Goal: Task Accomplishment & Management: Use online tool/utility

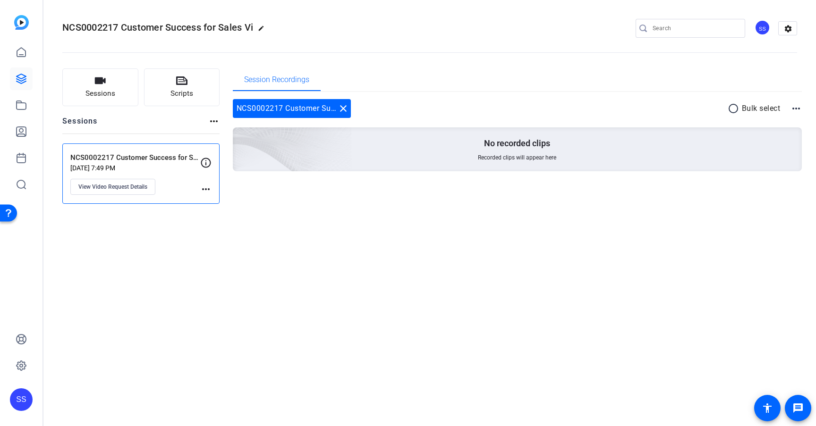
click at [171, 29] on span "NCS0002217 Customer Success for Sales Vi" at bounding box center [157, 27] width 191 height 11
click at [21, 52] on icon at bounding box center [21, 52] width 11 height 11
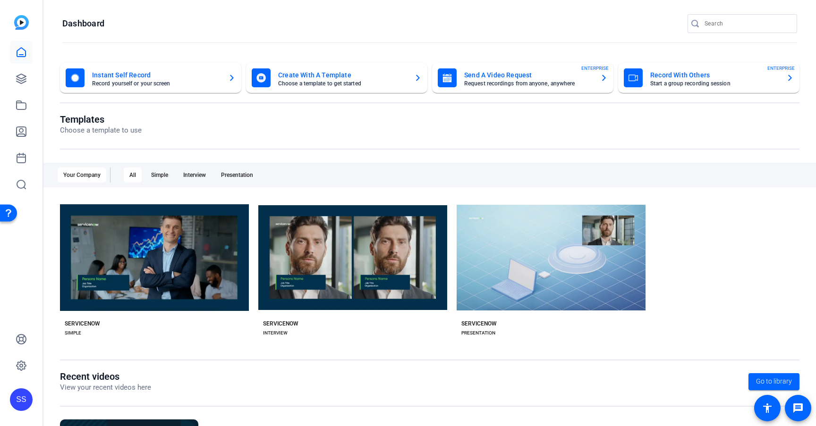
click at [648, 76] on div "Record With Others Start a group recording session ENTERPRISE" at bounding box center [708, 77] width 170 height 19
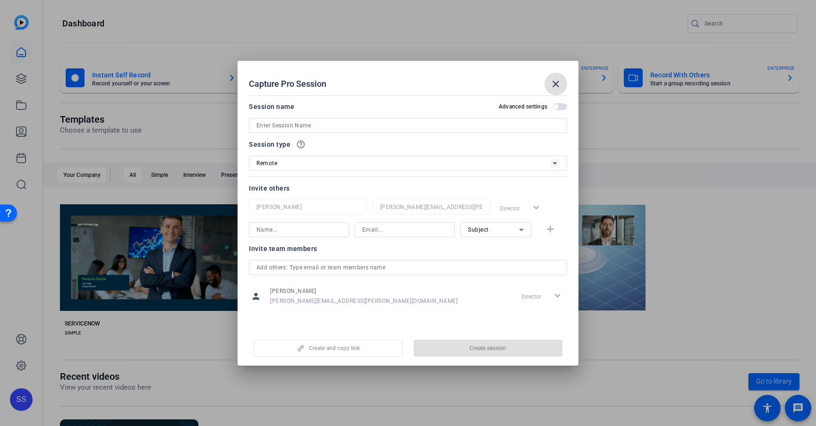
click at [383, 128] on input at bounding box center [407, 125] width 303 height 11
paste input "[PERSON_NAME] | GP Product Evergreen Video"
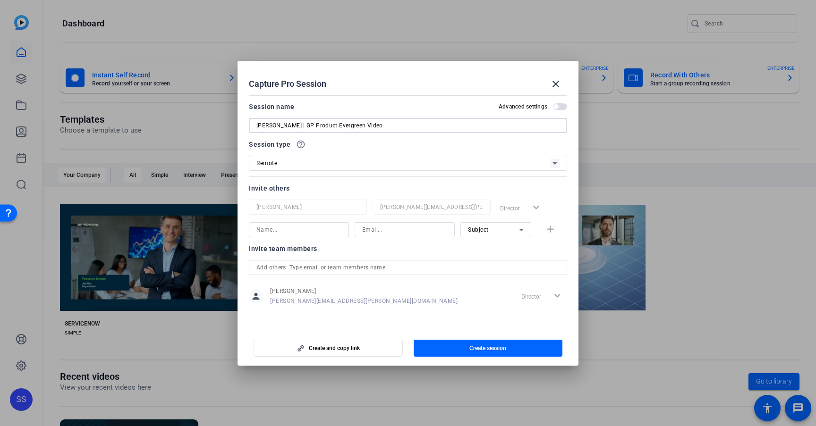
type input "[PERSON_NAME] | GP Product Evergreen Video"
click at [323, 226] on input at bounding box center [298, 229] width 85 height 11
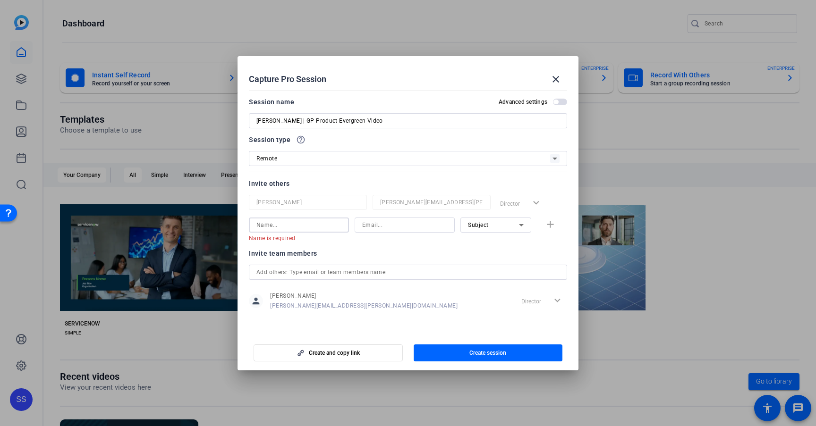
paste input "[EMAIL_ADDRESS][PERSON_NAME][DOMAIN_NAME]"
type input "[EMAIL_ADDRESS][PERSON_NAME][DOMAIN_NAME]"
click at [375, 228] on input at bounding box center [404, 224] width 85 height 11
paste input "[EMAIL_ADDRESS][PERSON_NAME][DOMAIN_NAME]"
drag, startPoint x: 398, startPoint y: 225, endPoint x: 333, endPoint y: 213, distance: 66.2
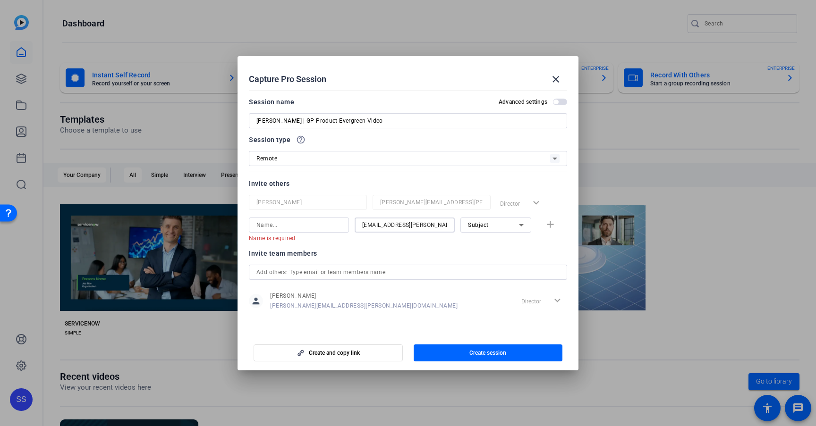
click at [333, 213] on div "Stephen Schultz stephen.schultz@servicenow.com Director expand_more Name is req…" at bounding box center [408, 218] width 318 height 47
type input "@servicenow.com"
click at [312, 221] on input at bounding box center [298, 224] width 85 height 11
paste input "tori.muehlfeld"
click at [266, 226] on input "tori.muehlfeld" at bounding box center [298, 224] width 85 height 11
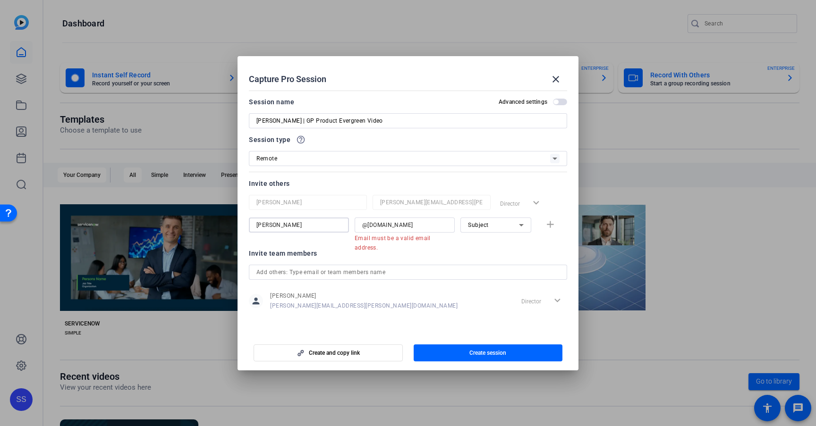
type input "[PERSON_NAME]"
click at [503, 228] on div "Subject" at bounding box center [493, 225] width 51 height 12
click at [499, 254] on mat-option "Watcher" at bounding box center [495, 259] width 71 height 15
click at [549, 225] on div "tori muehlfeld @servicenow.com Email must be a valid email address. Watcher add" at bounding box center [408, 230] width 318 height 25
click at [551, 224] on div "tori muehlfeld @servicenow.com Email must be a valid email address. Watcher add" at bounding box center [408, 230] width 318 height 25
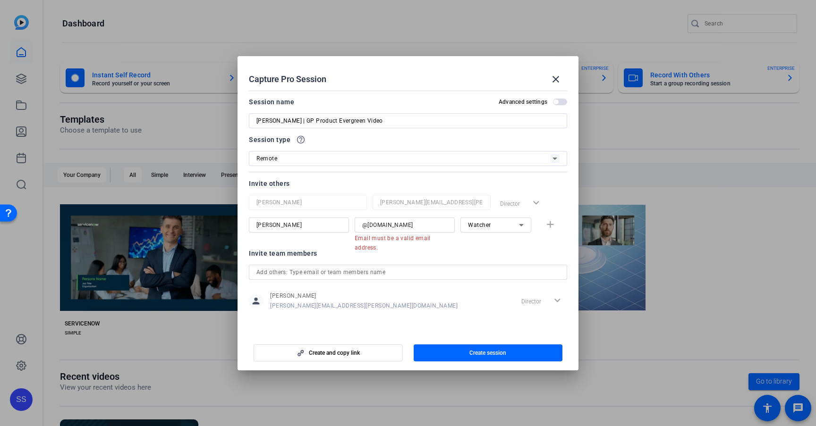
click at [555, 192] on div "Invite others Stephen Schultz stephen.schultz@servicenow.com Director expand_mo…" at bounding box center [408, 210] width 318 height 64
click at [360, 226] on div "@servicenow.com" at bounding box center [404, 225] width 100 height 15
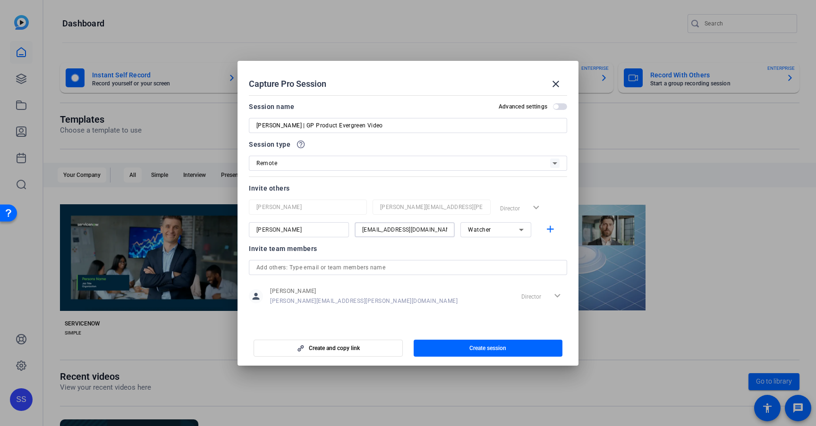
type input "Tori.muehfeld@servicenow.com"
click at [379, 244] on div at bounding box center [404, 242] width 100 height 10
click at [549, 228] on mat-icon "add" at bounding box center [550, 230] width 12 height 12
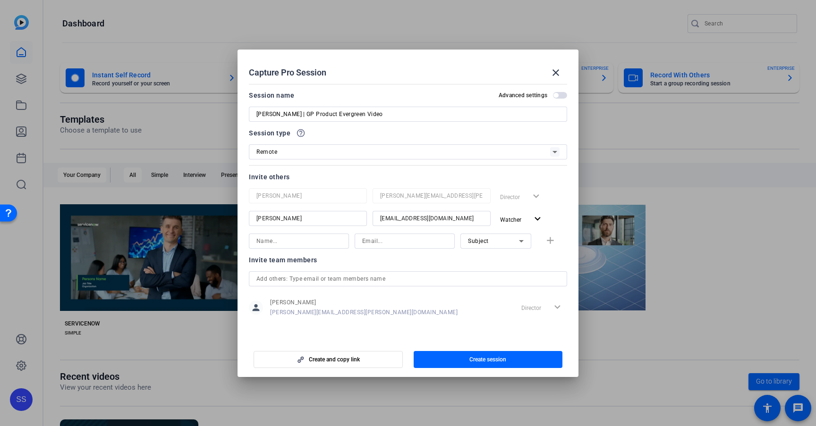
click at [373, 241] on input at bounding box center [404, 241] width 85 height 11
paste input "madeline.phillips@servicenow.com"
drag, startPoint x: 398, startPoint y: 241, endPoint x: 294, endPoint y: 226, distance: 105.5
click at [294, 226] on div "Stephen Schultz stephen.schultz@servicenow.com Director expand_more tori muehlf…" at bounding box center [408, 218] width 318 height 60
type input "madeline.phillips@servicenow.com"
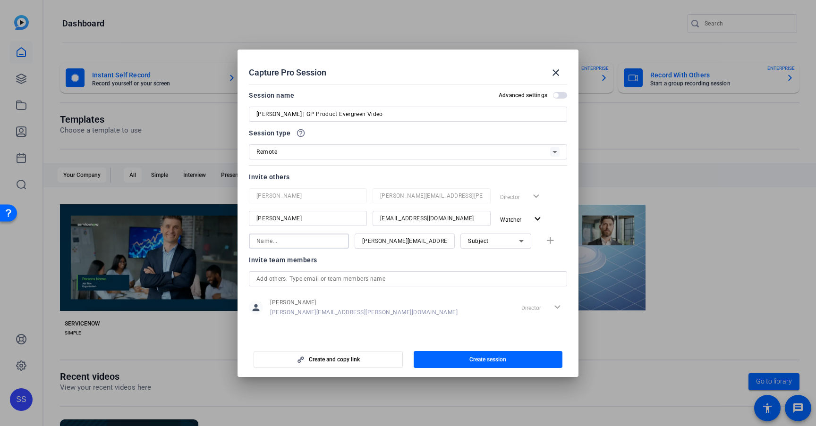
click at [273, 240] on input at bounding box center [298, 241] width 85 height 11
paste input "madeline.phillips"
click at [282, 243] on input "madeline.phillips" at bounding box center [298, 241] width 85 height 11
type input "madeline phillips"
click at [414, 257] on div at bounding box center [404, 254] width 100 height 10
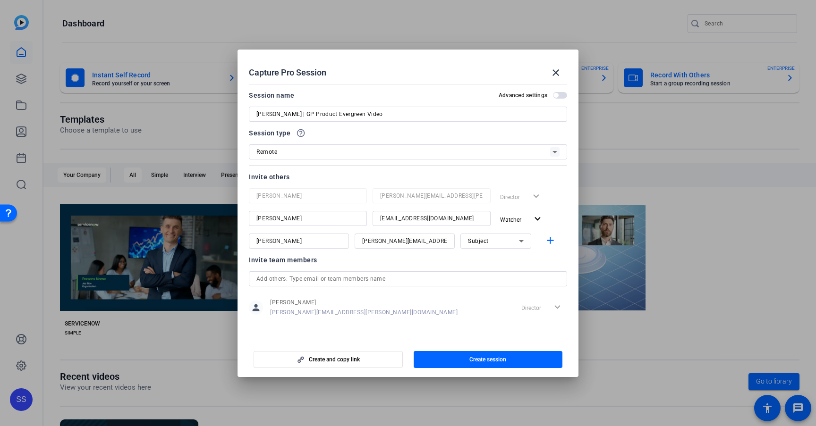
click at [474, 239] on span "Subject" at bounding box center [478, 241] width 21 height 7
click at [475, 271] on span "Watcher" at bounding box center [479, 274] width 23 height 11
click at [475, 361] on span "Create session" at bounding box center [487, 360] width 37 height 8
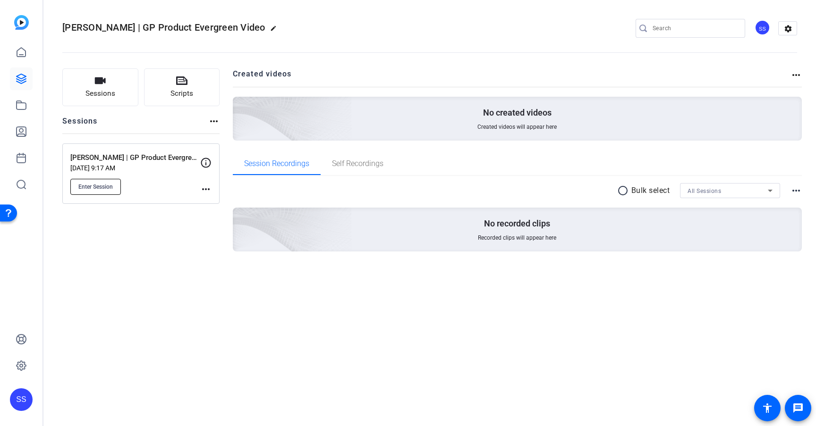
click at [100, 185] on span "Enter Session" at bounding box center [95, 187] width 34 height 8
click at [24, 55] on icon at bounding box center [21, 52] width 11 height 11
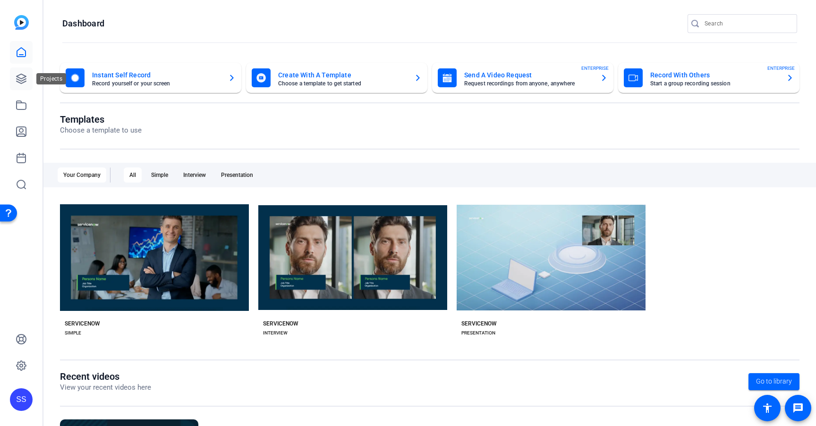
click at [19, 72] on link at bounding box center [21, 78] width 23 height 23
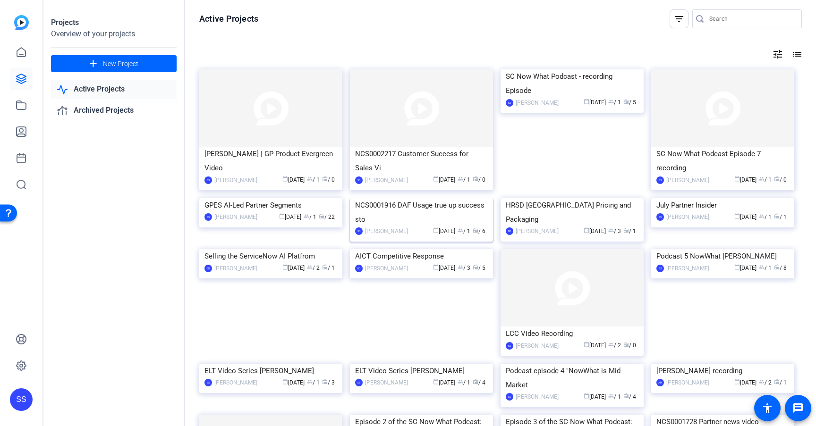
click at [409, 227] on div "NCS0001916 DAF Usage true up success sto" at bounding box center [421, 212] width 133 height 28
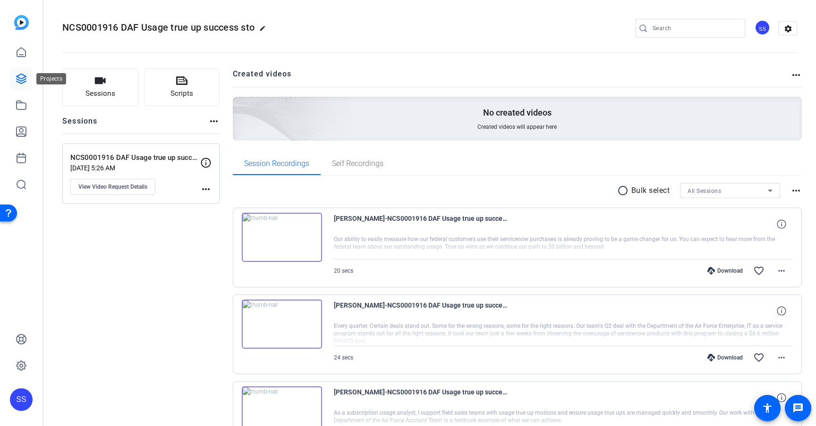
click at [21, 78] on icon at bounding box center [21, 78] width 9 height 9
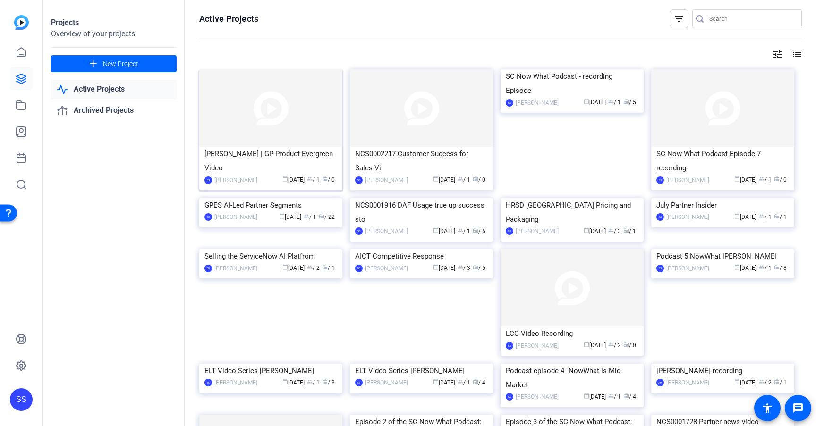
click at [255, 160] on div "[PERSON_NAME] | GP Product Evergreen Video" at bounding box center [270, 161] width 133 height 28
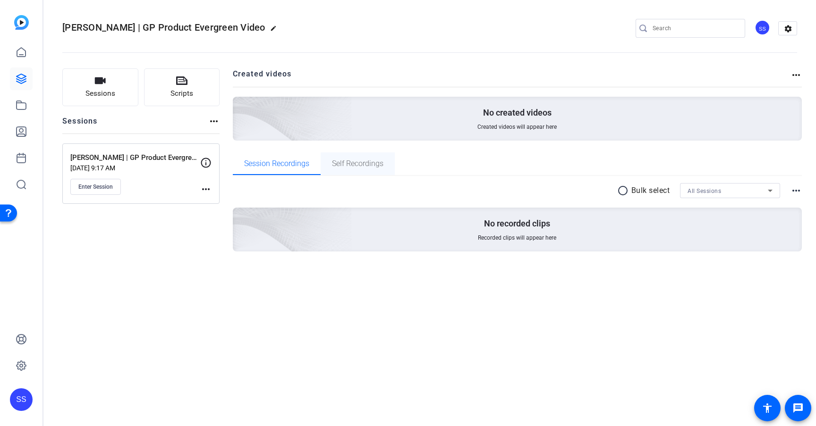
click at [357, 165] on span "Self Recordings" at bounding box center [357, 164] width 51 height 8
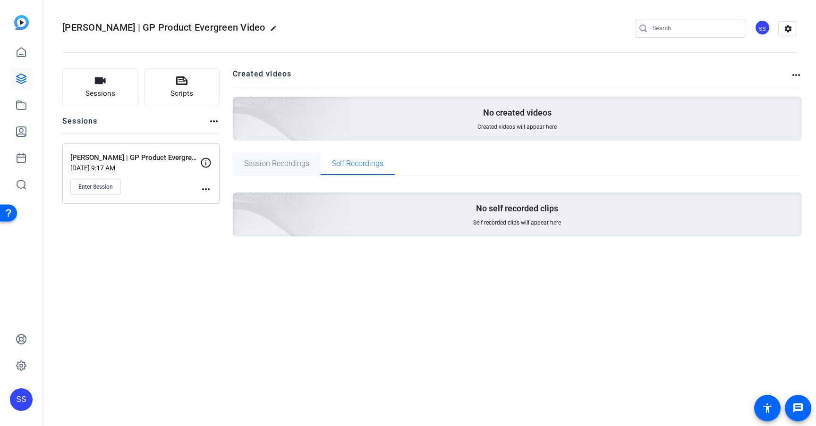
click at [295, 165] on span "Session Recordings" at bounding box center [276, 164] width 65 height 8
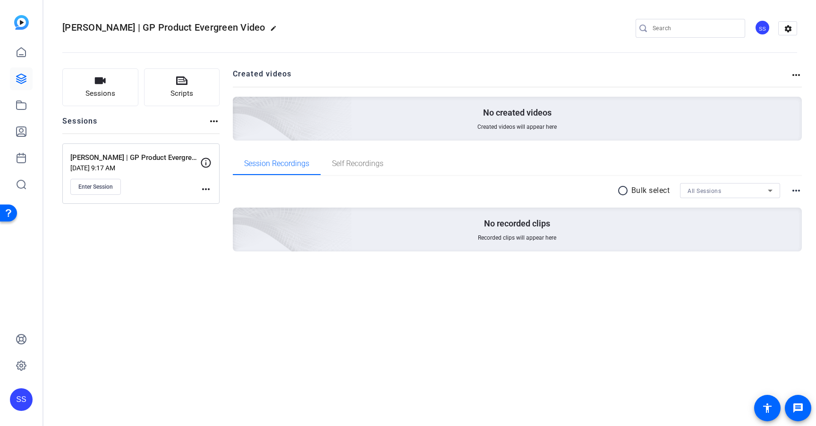
click at [202, 187] on mat-icon "more_horiz" at bounding box center [205, 189] width 11 height 11
click at [216, 202] on span "Edit Session" at bounding box center [229, 202] width 43 height 11
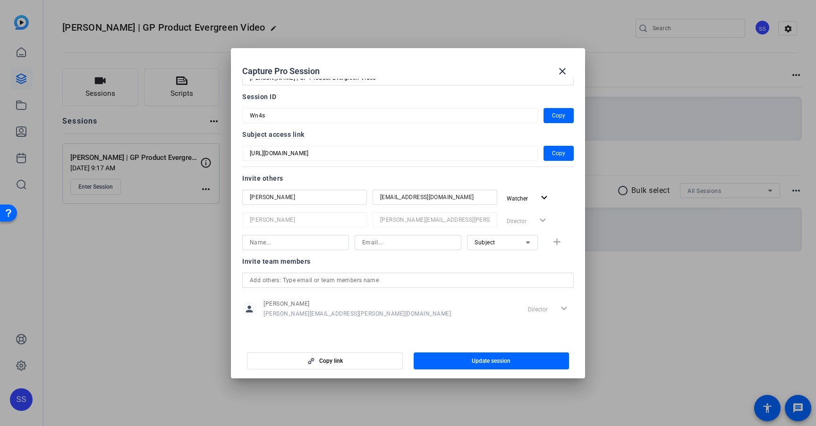
scroll to position [34, 0]
click at [328, 244] on input at bounding box center [296, 243] width 92 height 11
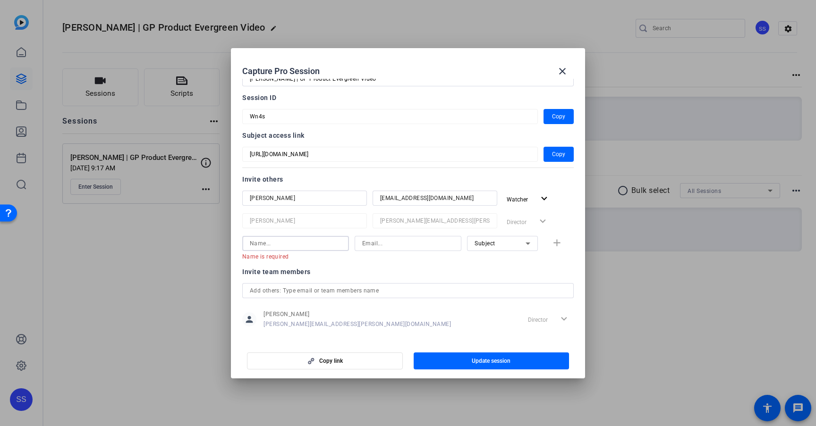
click at [278, 244] on input at bounding box center [296, 243] width 92 height 11
click at [367, 243] on input at bounding box center [408, 243] width 92 height 11
paste input "madeline.phillips@servicenow.com"
type input "madeline.phillips@servicenow.com"
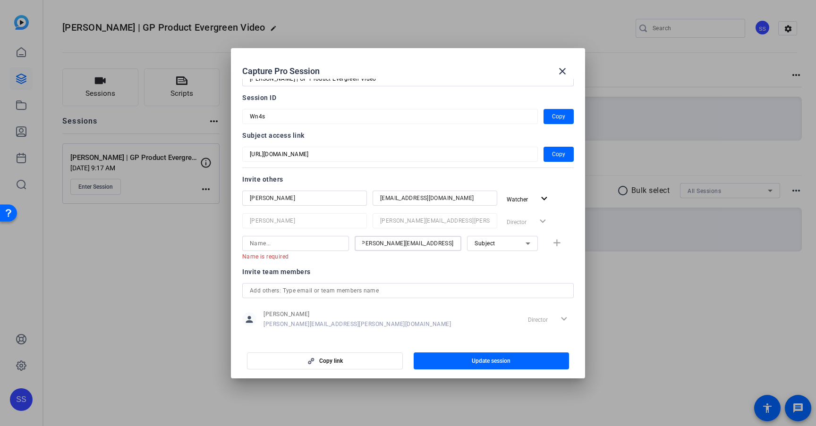
scroll to position [0, 0]
click at [499, 243] on div "Subject" at bounding box center [499, 243] width 51 height 12
click at [496, 273] on span "Watcher" at bounding box center [485, 277] width 23 height 11
drag, startPoint x: 406, startPoint y: 243, endPoint x: 326, endPoint y: 234, distance: 80.7
click at [326, 234] on div "tori muehlfeld Tori.muehfeld@servicenow.com Watcher expand_more Stephen Schultz…" at bounding box center [407, 226] width 331 height 70
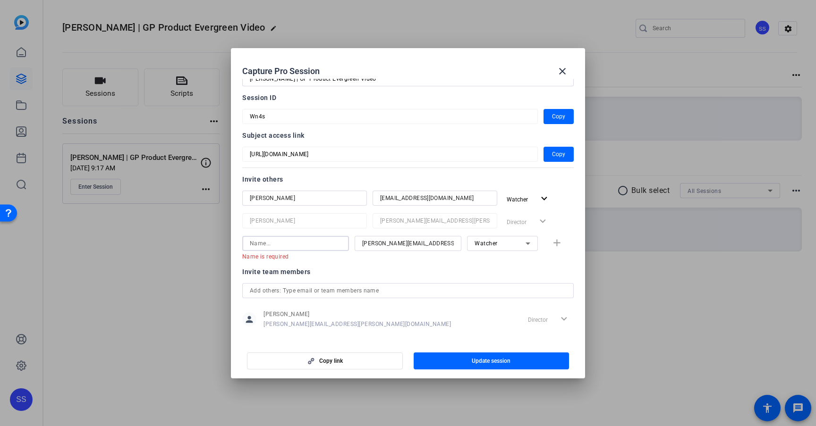
click at [306, 242] on input at bounding box center [296, 243] width 92 height 11
paste input "madeline.phillips"
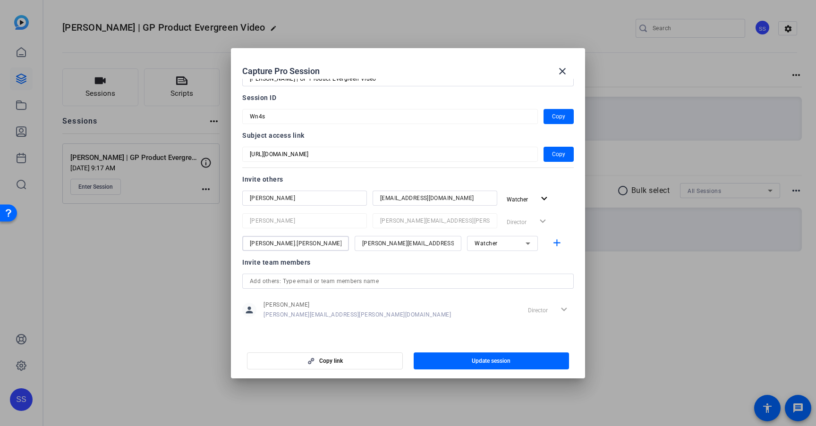
click at [276, 244] on input "madeline.phillips" at bounding box center [296, 243] width 92 height 11
type input "madeline phillips"
click at [339, 265] on div "Invite team members" at bounding box center [407, 262] width 331 height 11
click at [512, 361] on span "button" at bounding box center [491, 361] width 156 height 23
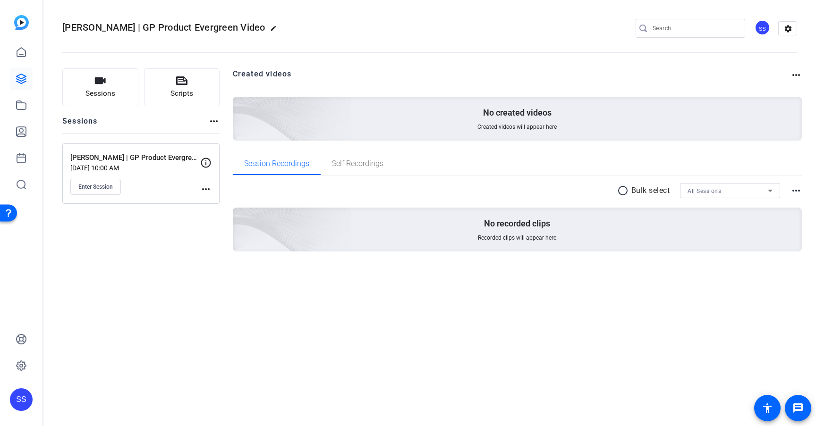
click at [203, 179] on div "more_horiz" at bounding box center [205, 176] width 11 height 38
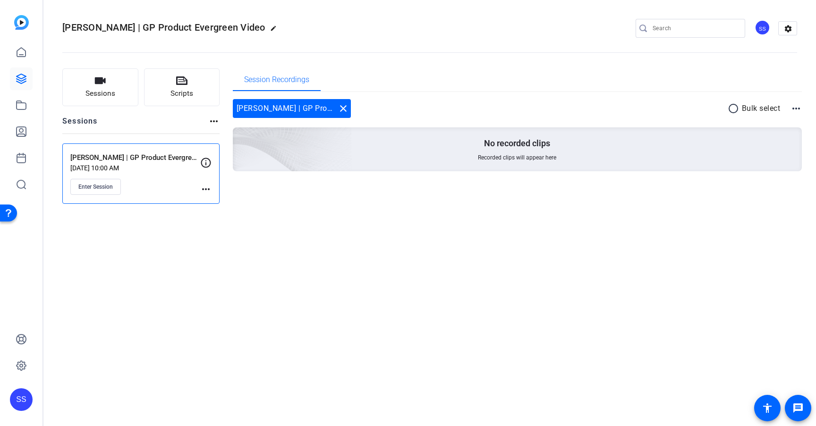
click at [206, 189] on mat-icon "more_horiz" at bounding box center [205, 189] width 11 height 11
click at [217, 203] on span "Edit Session" at bounding box center [229, 202] width 43 height 11
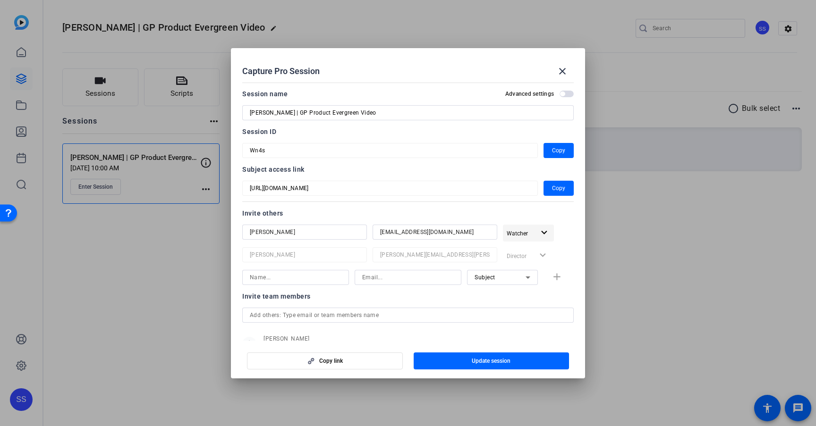
click at [532, 236] on span "Watcher" at bounding box center [520, 232] width 28 height 11
click at [565, 230] on div at bounding box center [408, 213] width 816 height 426
click at [480, 236] on input "Tori.muehfeld@servicenow.com" at bounding box center [434, 232] width 109 height 11
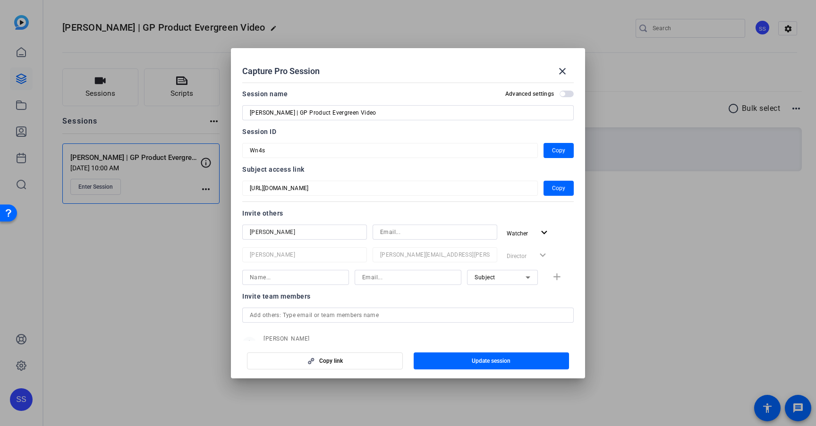
click at [454, 234] on input at bounding box center [434, 232] width 109 height 11
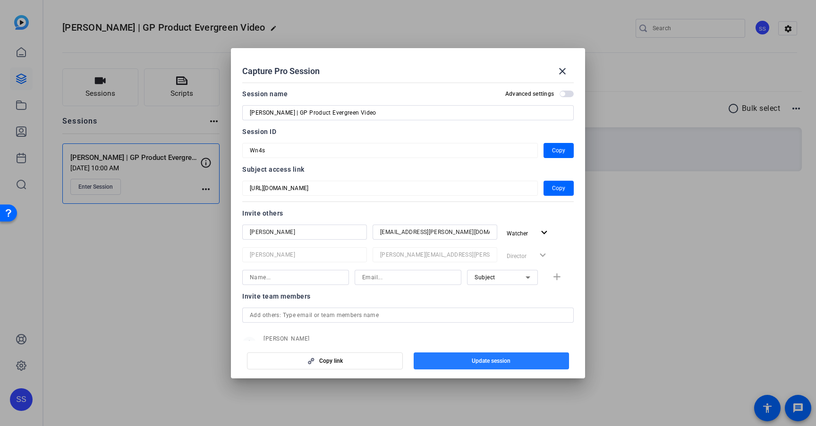
click at [512, 360] on span "button" at bounding box center [491, 361] width 156 height 23
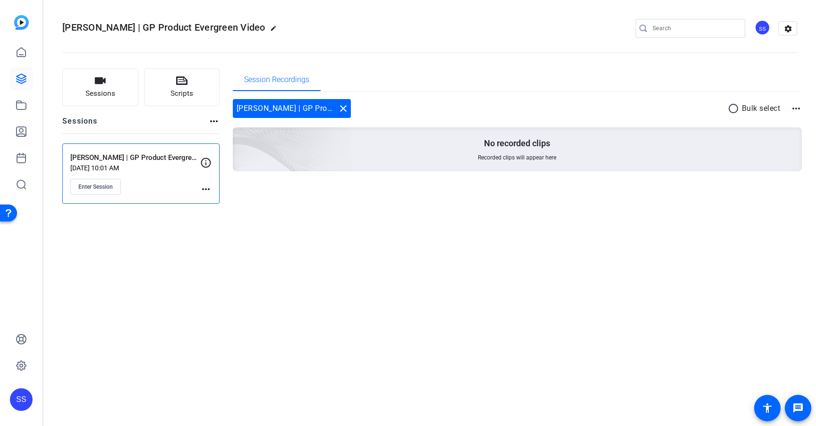
click at [207, 187] on mat-icon "more_horiz" at bounding box center [205, 189] width 11 height 11
click at [207, 187] on div at bounding box center [408, 213] width 816 height 426
click at [202, 190] on mat-icon "more_horiz" at bounding box center [205, 189] width 11 height 11
click at [220, 202] on span "Edit Session" at bounding box center [229, 202] width 43 height 11
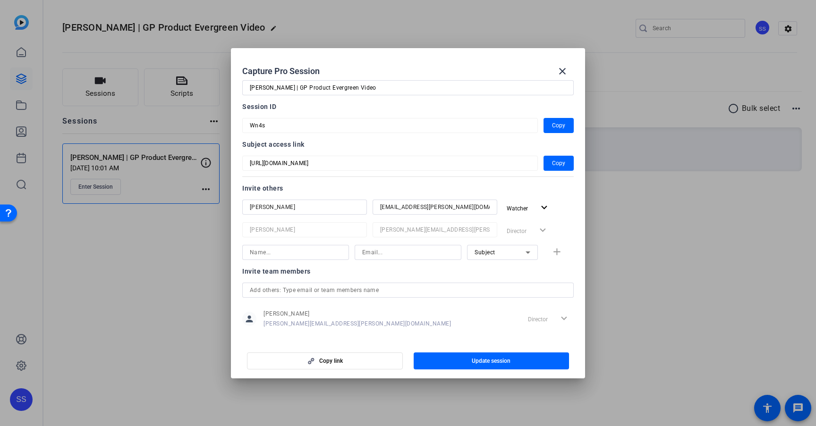
scroll to position [10, 0]
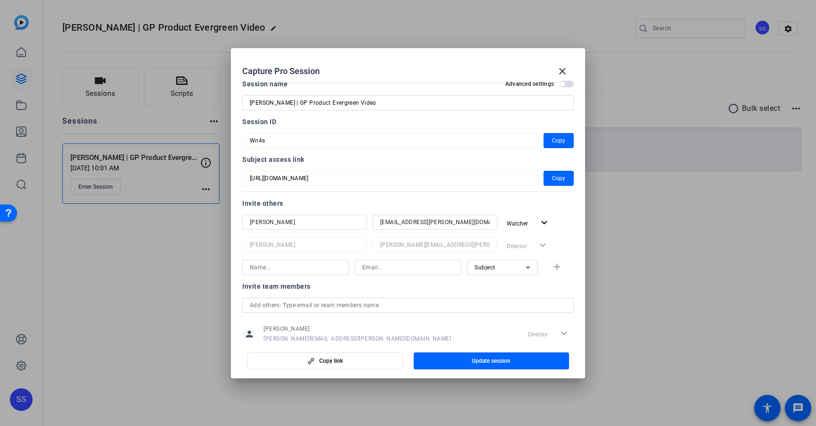
click at [402, 269] on input at bounding box center [408, 267] width 92 height 11
paste input "madeline.phillips@servicenow.com"
type input "madeline.phillips@servicenow.com"
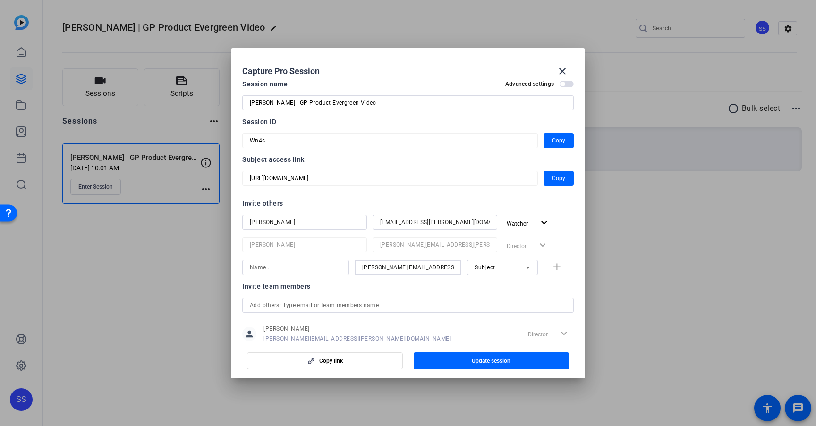
click at [502, 264] on div "Subject" at bounding box center [499, 267] width 51 height 12
click at [494, 299] on span "Watcher" at bounding box center [485, 301] width 23 height 11
click at [337, 267] on input at bounding box center [296, 267] width 92 height 11
type input "Madeline Phillips"
click at [495, 328] on div "person Stephen Schultz stephen.schultz@servicenow.com Director expand_more" at bounding box center [407, 334] width 331 height 24
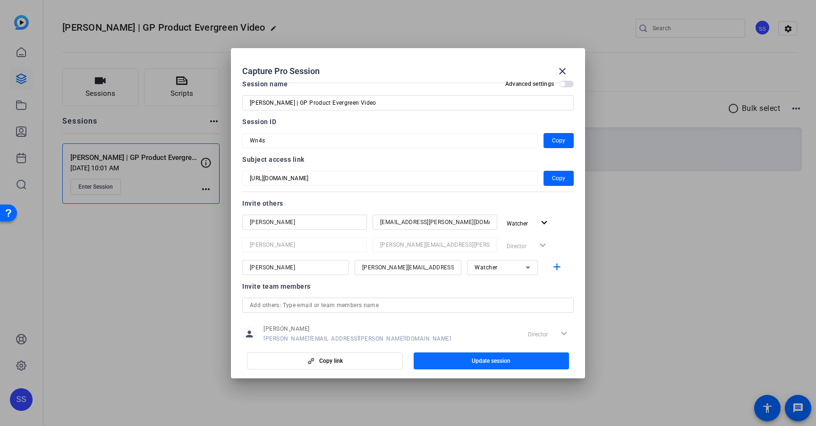
click at [490, 358] on span "Update session" at bounding box center [490, 361] width 39 height 8
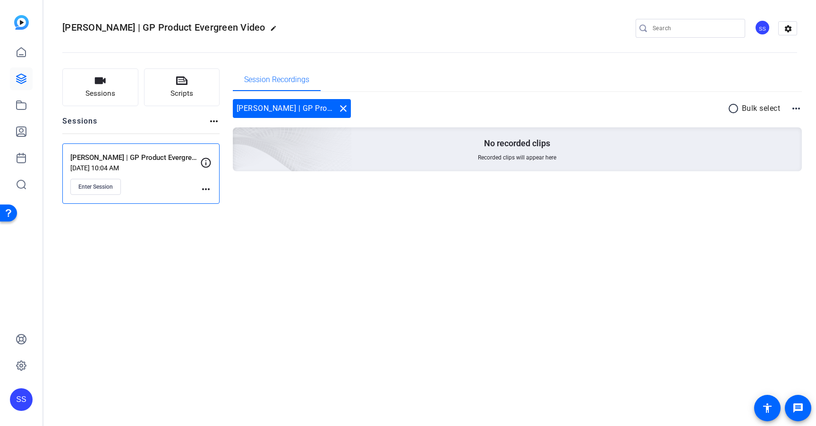
click at [202, 192] on mat-icon "more_horiz" at bounding box center [205, 189] width 11 height 11
click at [224, 203] on span "Edit Session" at bounding box center [229, 202] width 43 height 11
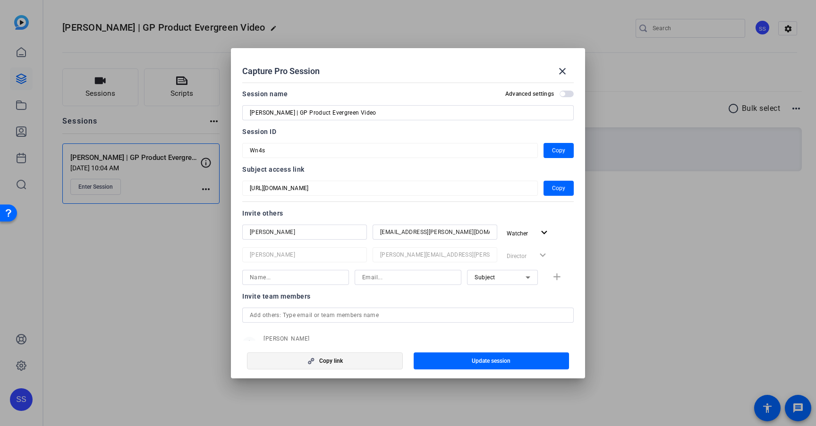
click at [332, 359] on span "Copy link" at bounding box center [331, 361] width 24 height 8
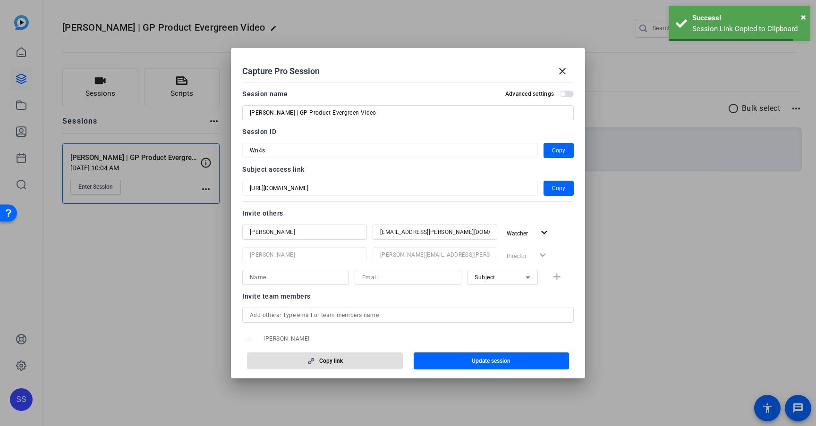
scroll to position [35, 0]
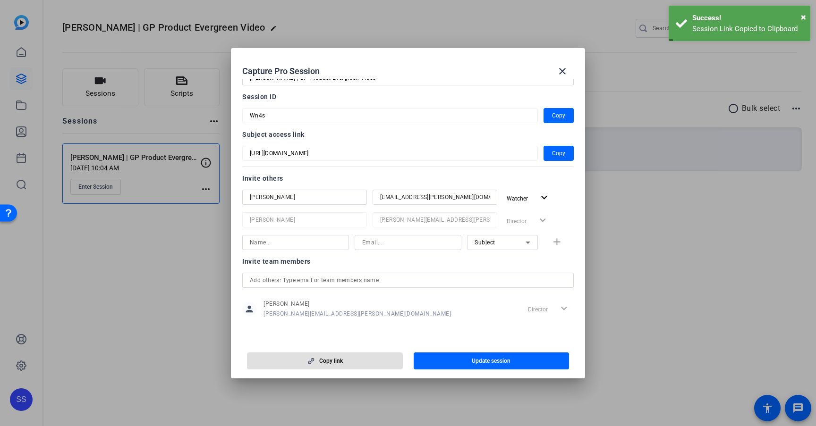
click at [558, 258] on div "Invite team members" at bounding box center [407, 261] width 331 height 11
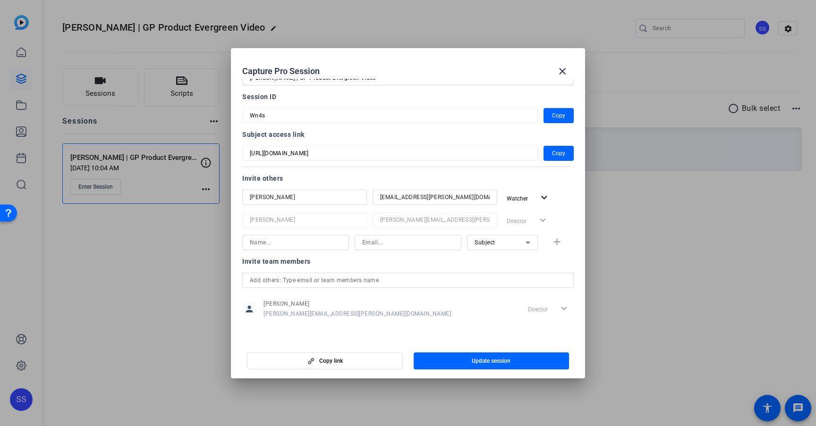
click at [556, 244] on div "Subject add" at bounding box center [407, 242] width 331 height 15
click at [317, 240] on input at bounding box center [296, 242] width 92 height 11
click at [404, 268] on div "Invite team members person Stephen Schultz stephen.schultz@servicenow.com Direc…" at bounding box center [407, 293] width 331 height 75
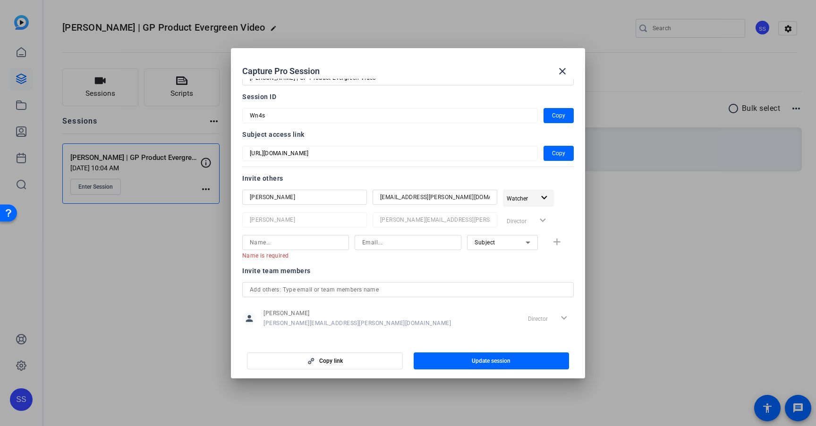
click at [544, 199] on mat-icon "expand_more" at bounding box center [544, 198] width 12 height 12
click at [562, 192] on div at bounding box center [408, 213] width 816 height 426
click at [555, 243] on div "Name is required Subject add" at bounding box center [407, 247] width 331 height 25
click at [299, 243] on input at bounding box center [296, 242] width 92 height 11
paste input "https://capture.openreel.com/director/lobby/359043720"
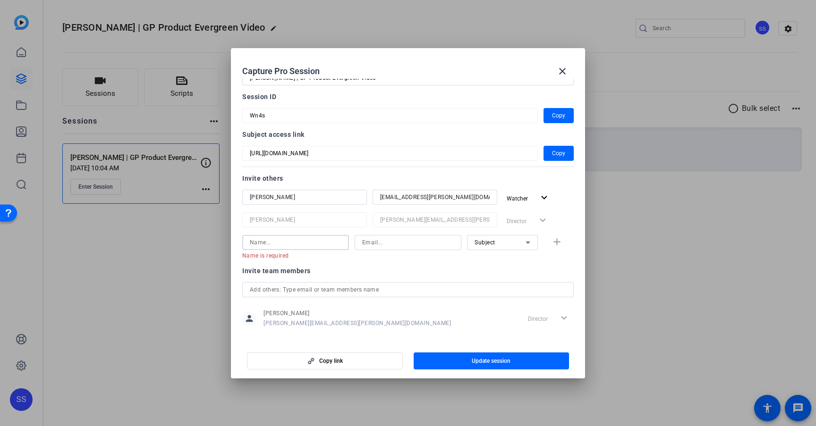
type input "https://capture.openreel.com/director/lobby/359043720"
click at [560, 74] on mat-icon "close" at bounding box center [561, 71] width 11 height 11
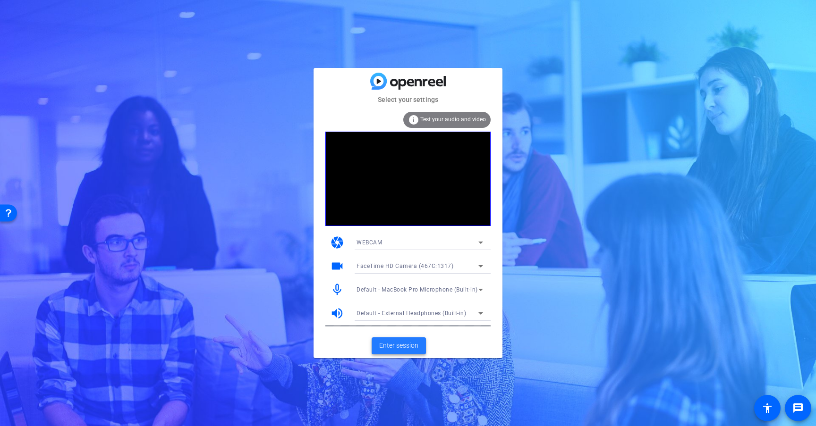
click at [397, 346] on span "Enter session" at bounding box center [398, 346] width 39 height 10
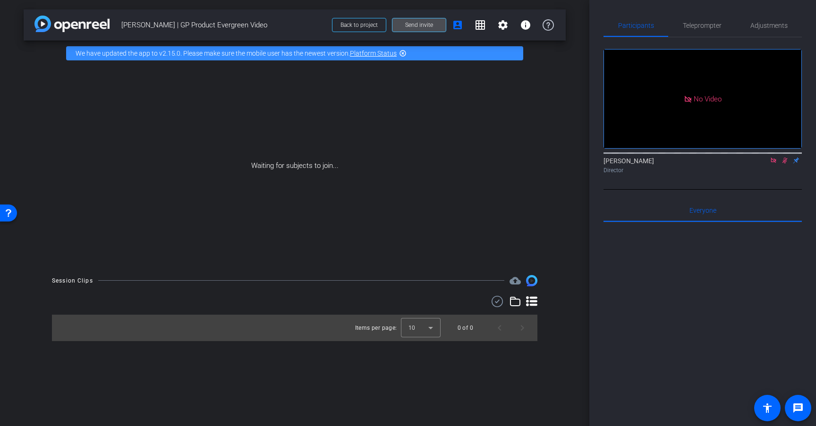
click at [414, 26] on span "Send invite" at bounding box center [419, 25] width 28 height 8
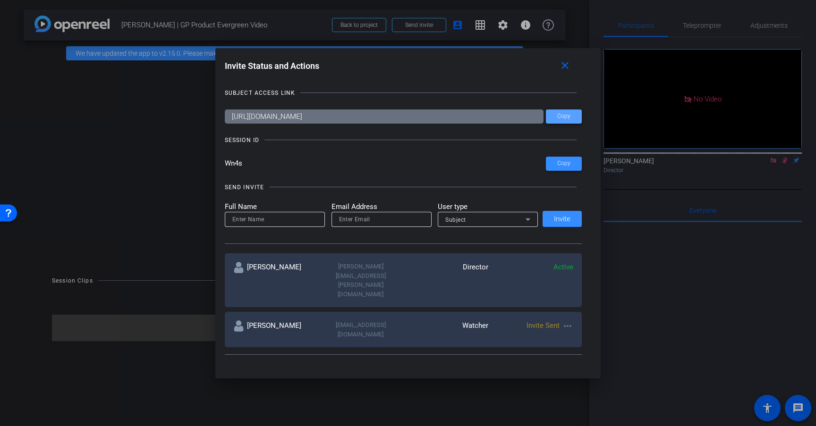
click at [567, 118] on span "Copy" at bounding box center [563, 116] width 13 height 7
click at [568, 67] on mat-icon "close" at bounding box center [565, 66] width 12 height 12
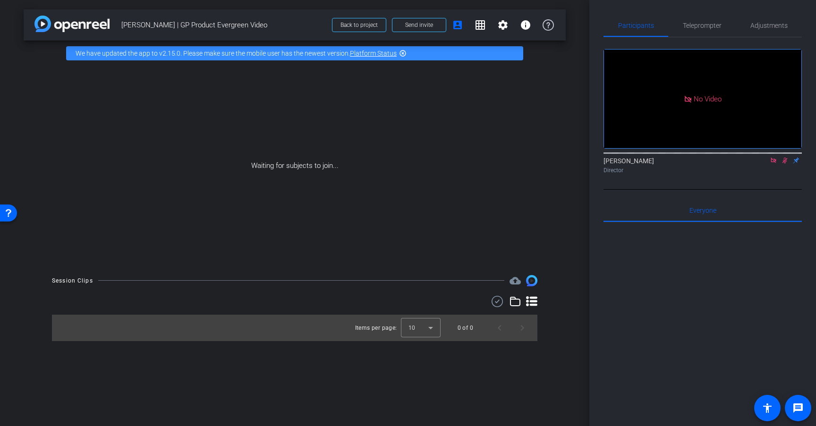
click at [769, 164] on icon at bounding box center [773, 160] width 8 height 7
click at [501, 25] on mat-icon "settings" at bounding box center [502, 24] width 11 height 11
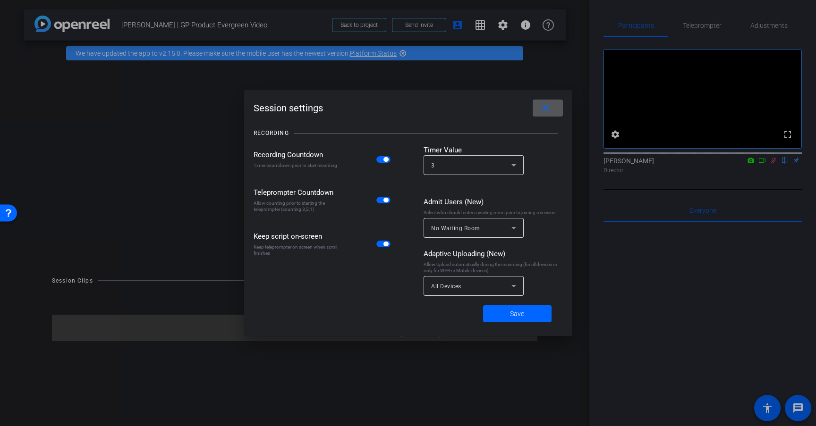
click at [505, 24] on div at bounding box center [408, 213] width 816 height 426
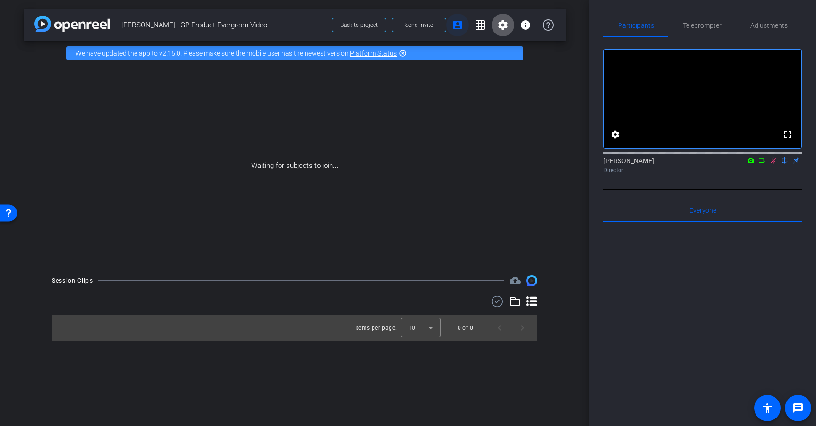
click at [460, 27] on mat-icon "account_box" at bounding box center [457, 24] width 11 height 11
click at [527, 29] on mat-icon "info" at bounding box center [525, 24] width 11 height 11
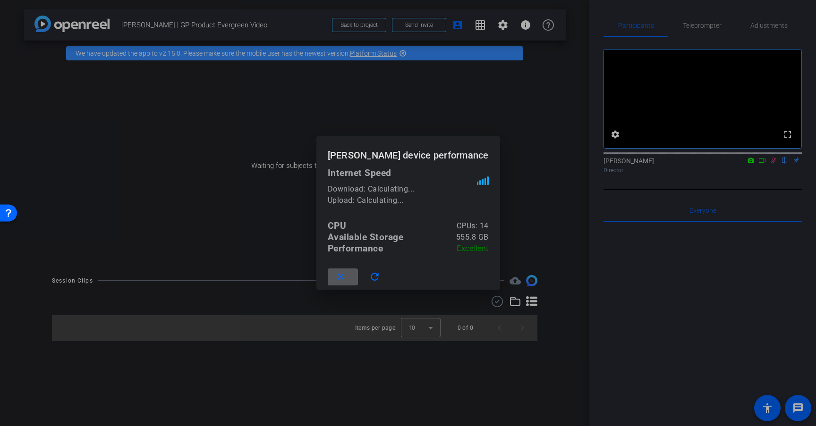
click at [508, 121] on div at bounding box center [408, 213] width 816 height 426
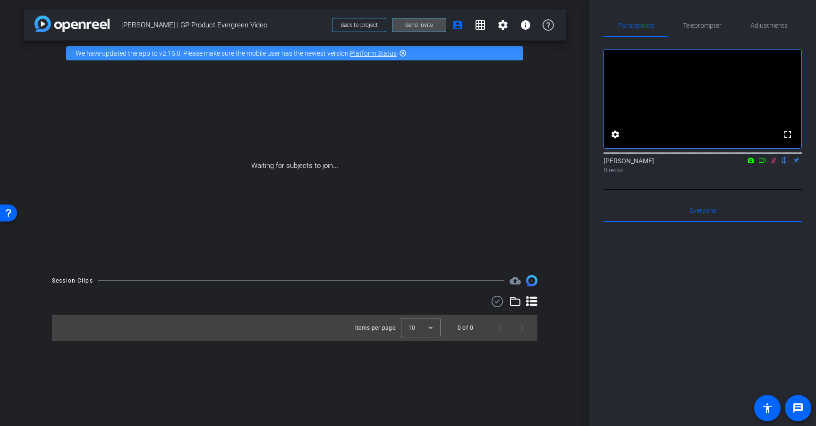
click at [428, 24] on span "Send invite" at bounding box center [419, 25] width 28 height 8
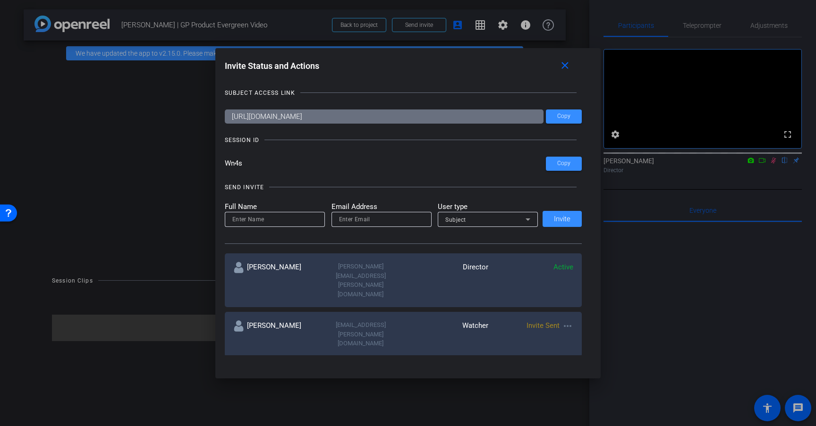
click at [362, 373] on input at bounding box center [310, 378] width 157 height 11
click at [253, 376] on div "Invite Status and Actions close SUBJECT ACCESS LINK https://capture.openreel.co…" at bounding box center [408, 213] width 386 height 330
click at [422, 375] on span "All Teams" at bounding box center [432, 379] width 30 height 8
click at [390, 360] on div at bounding box center [408, 213] width 816 height 426
click at [569, 320] on mat-icon "more_horiz" at bounding box center [567, 325] width 11 height 11
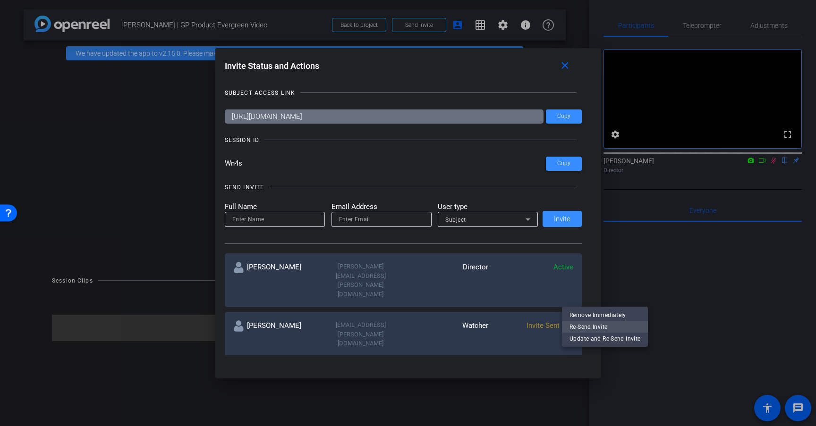
click at [573, 322] on span "Re-Send Invite" at bounding box center [604, 326] width 71 height 11
click at [567, 64] on mat-icon "close" at bounding box center [565, 66] width 12 height 12
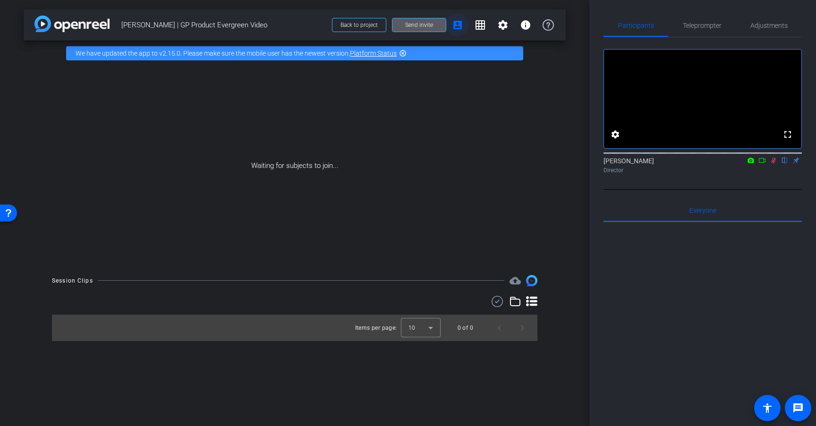
click at [461, 27] on mat-icon "account_box" at bounding box center [457, 24] width 11 height 11
click at [527, 26] on mat-icon "info" at bounding box center [525, 24] width 11 height 11
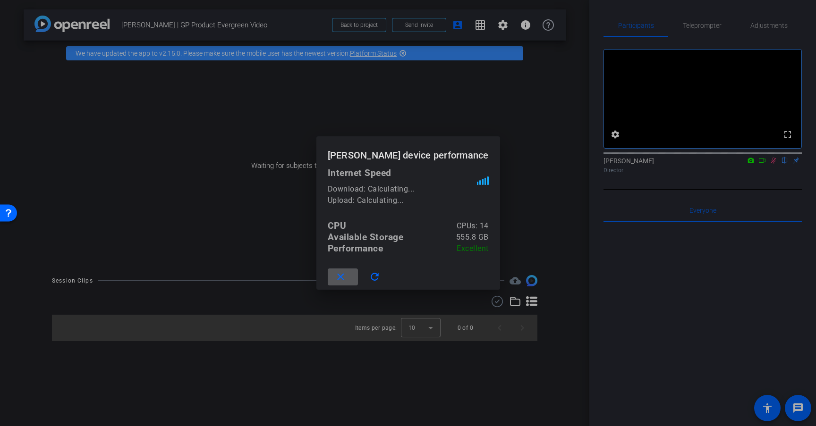
click at [504, 27] on div at bounding box center [408, 213] width 816 height 426
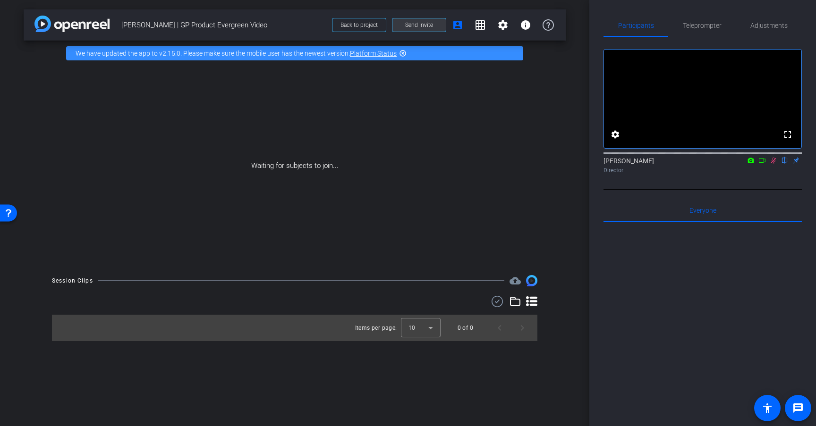
click at [409, 27] on span "Send invite" at bounding box center [419, 25] width 28 height 8
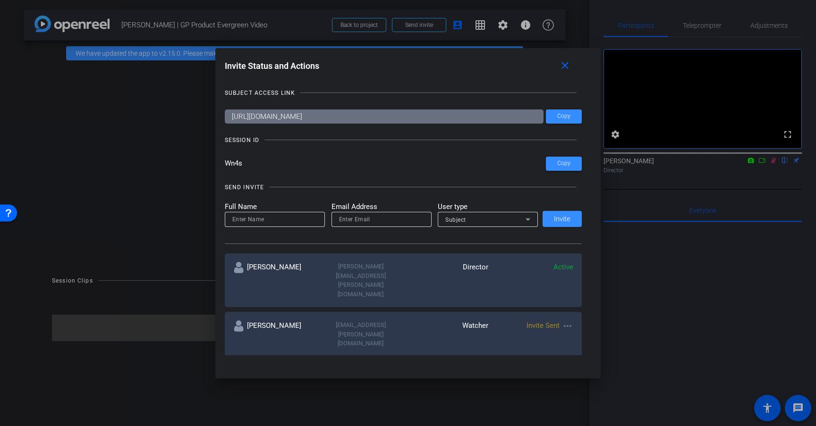
click at [378, 373] on input at bounding box center [310, 378] width 157 height 11
paste input "madeline.phillips@servicenow.com"
type input "madeline.phillips@servicenow.com"
click at [451, 373] on div "All Teams" at bounding box center [493, 378] width 152 height 11
click at [406, 330] on div at bounding box center [408, 213] width 816 height 426
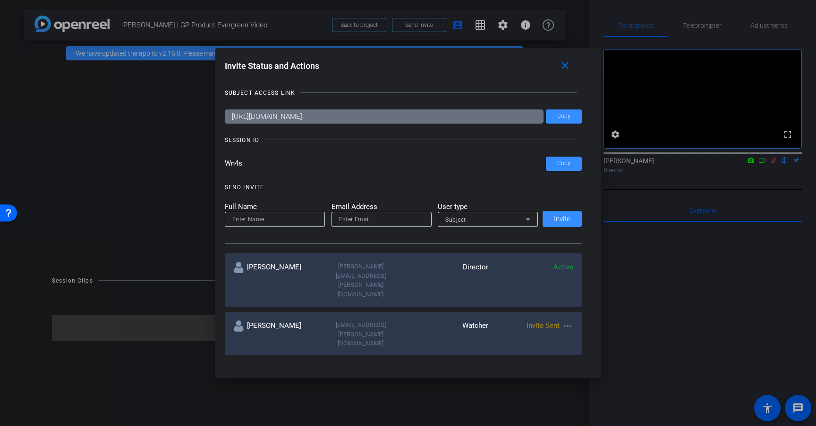
click at [679, 314] on div at bounding box center [408, 213] width 816 height 426
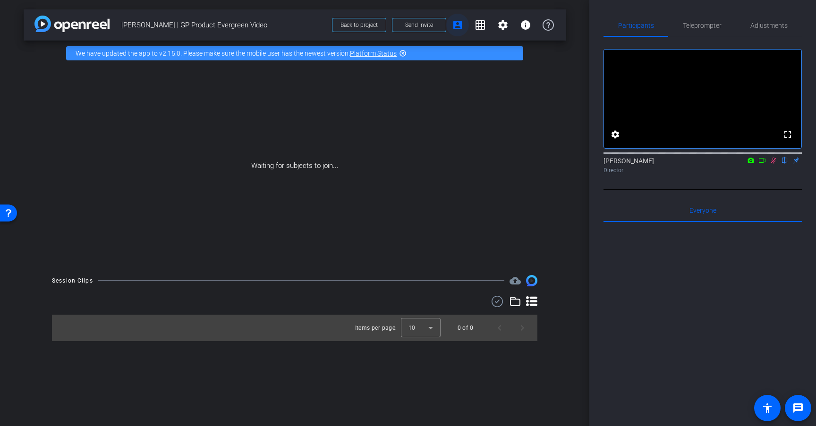
click at [454, 28] on mat-icon "account_box" at bounding box center [457, 24] width 11 height 11
click at [500, 26] on mat-icon "settings" at bounding box center [502, 24] width 11 height 11
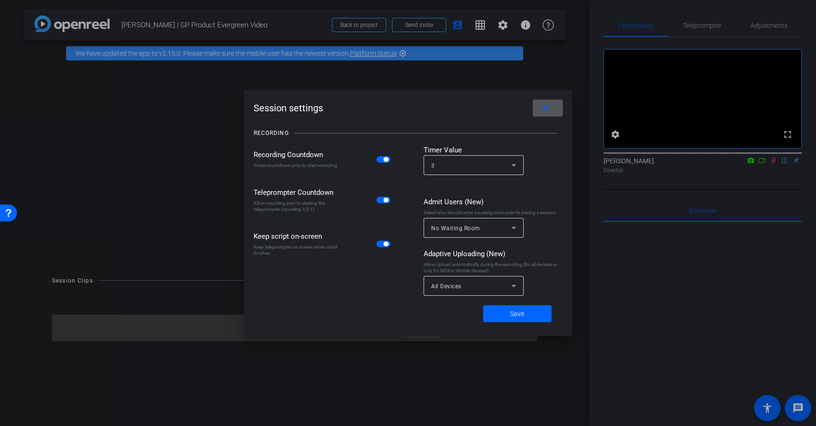
click at [408, 129] on div "RECORDING" at bounding box center [407, 133] width 309 height 24
click at [503, 24] on div at bounding box center [408, 213] width 816 height 426
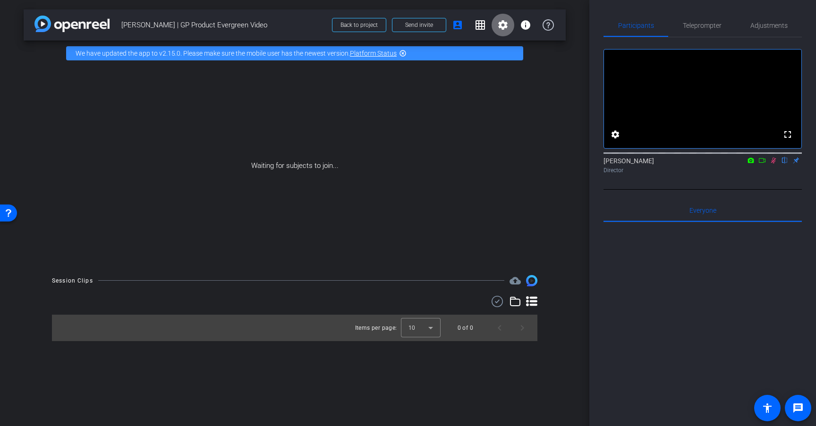
click at [503, 24] on mat-icon "settings" at bounding box center [502, 24] width 11 height 11
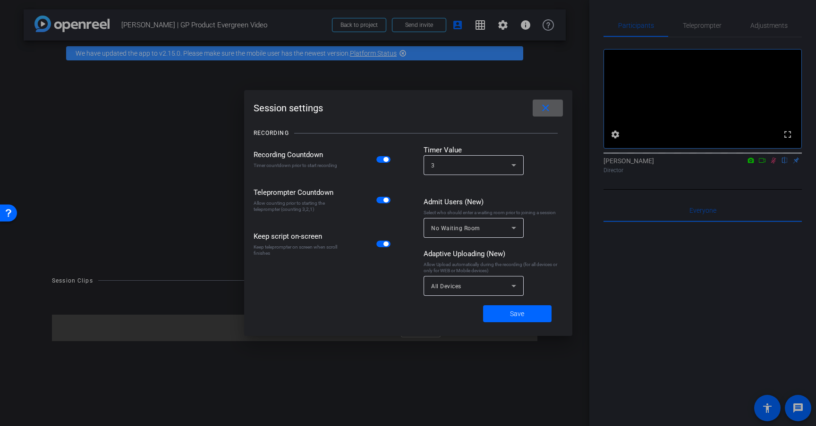
click at [551, 115] on span at bounding box center [547, 108] width 30 height 23
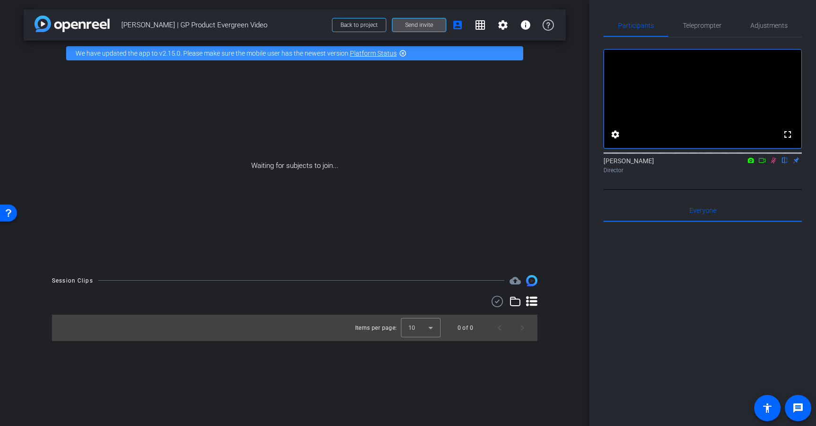
click at [411, 25] on span "Send invite" at bounding box center [419, 25] width 28 height 8
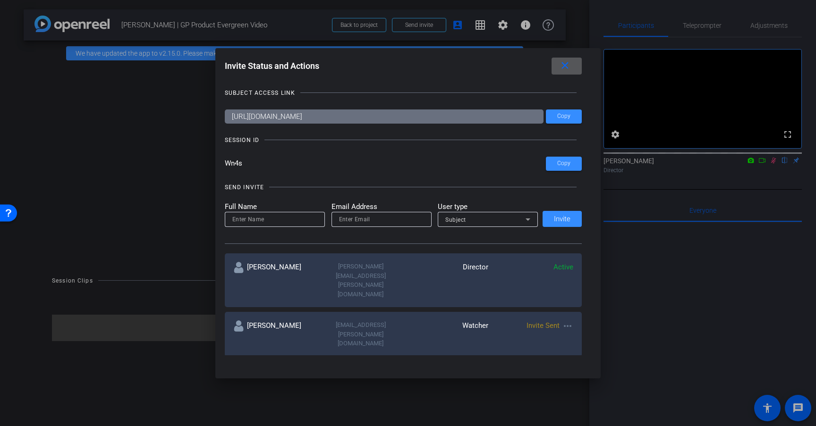
click at [568, 65] on mat-icon "close" at bounding box center [565, 66] width 12 height 12
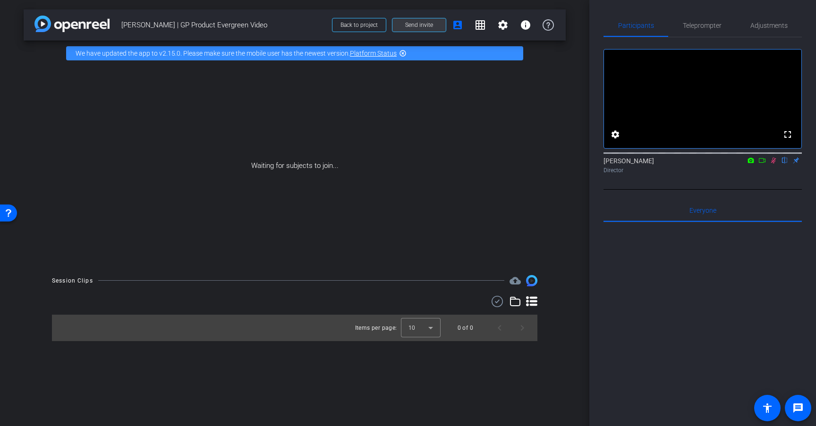
click at [410, 25] on span "Send invite" at bounding box center [419, 25] width 28 height 8
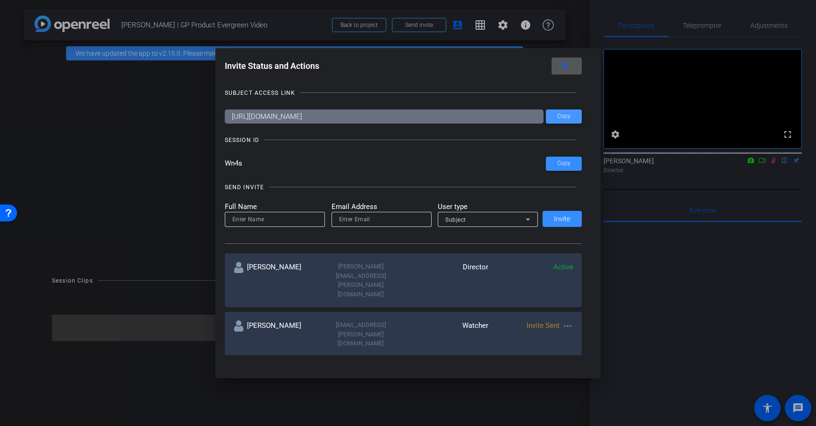
click at [573, 119] on span at bounding box center [564, 116] width 36 height 23
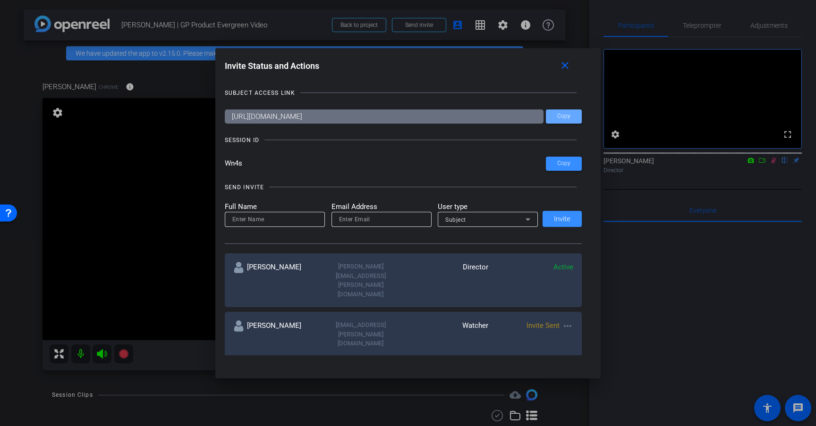
click at [42, 383] on div at bounding box center [408, 213] width 816 height 426
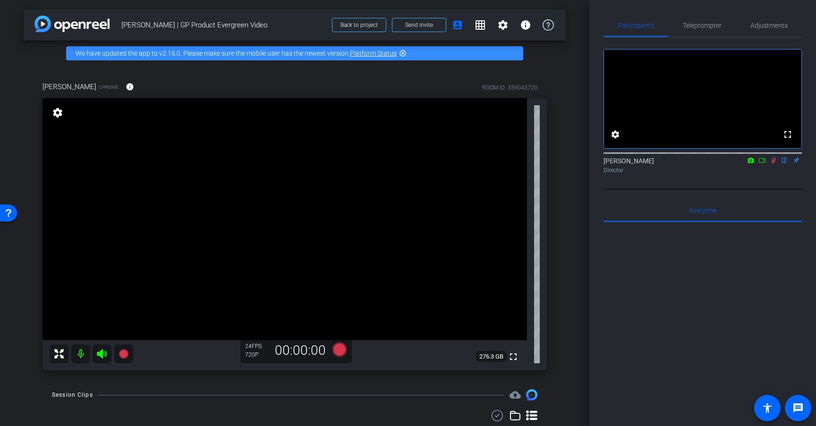
click at [773, 164] on icon at bounding box center [773, 161] width 5 height 6
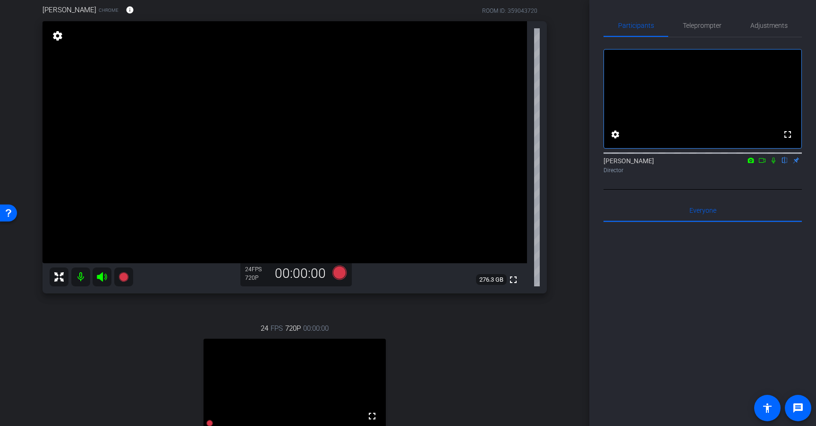
scroll to position [72, 0]
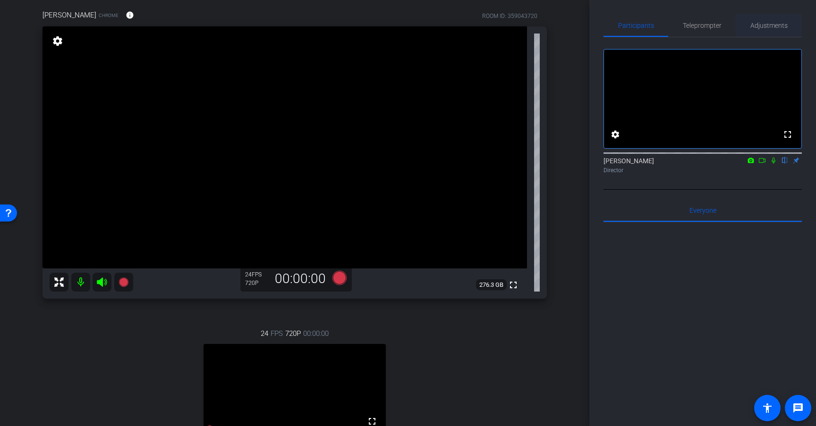
click at [772, 25] on span "Adjustments" at bounding box center [768, 25] width 37 height 7
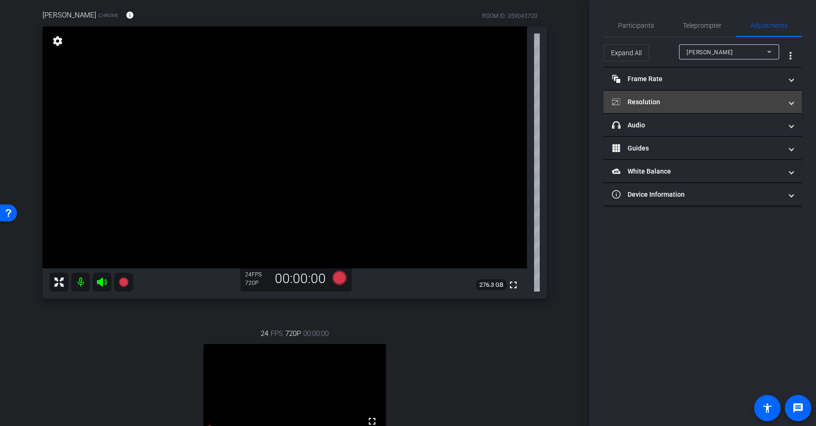
click at [686, 104] on mat-panel-title "Resolution" at bounding box center [697, 102] width 170 height 10
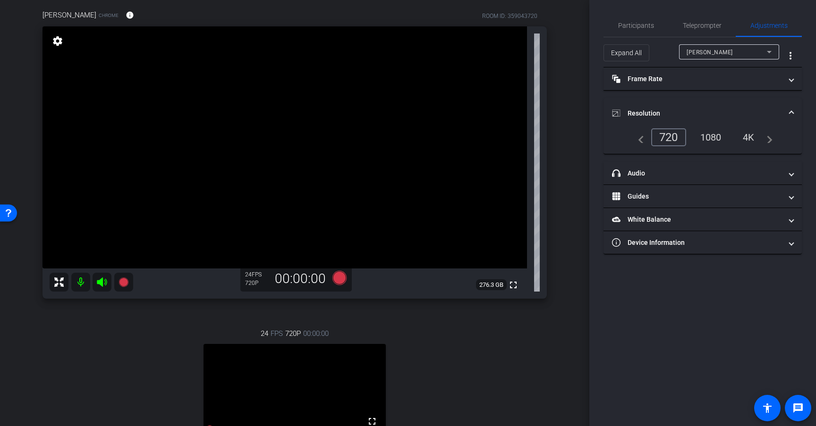
click at [706, 140] on div "1080" at bounding box center [710, 137] width 35 height 16
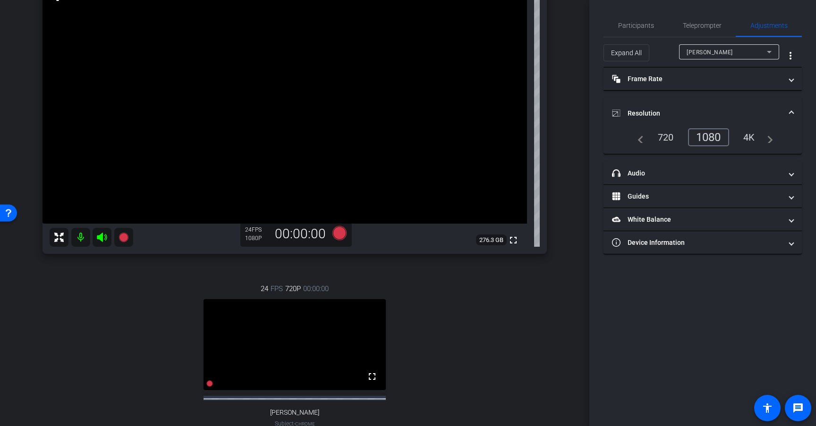
scroll to position [125, 0]
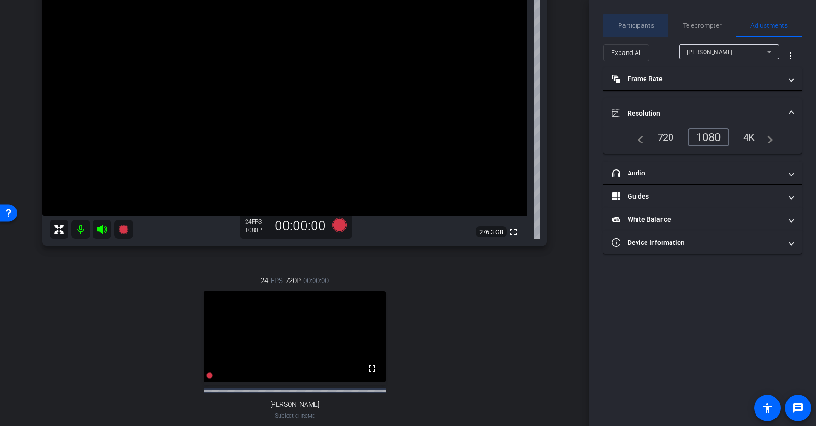
click at [649, 26] on span "Participants" at bounding box center [636, 25] width 36 height 7
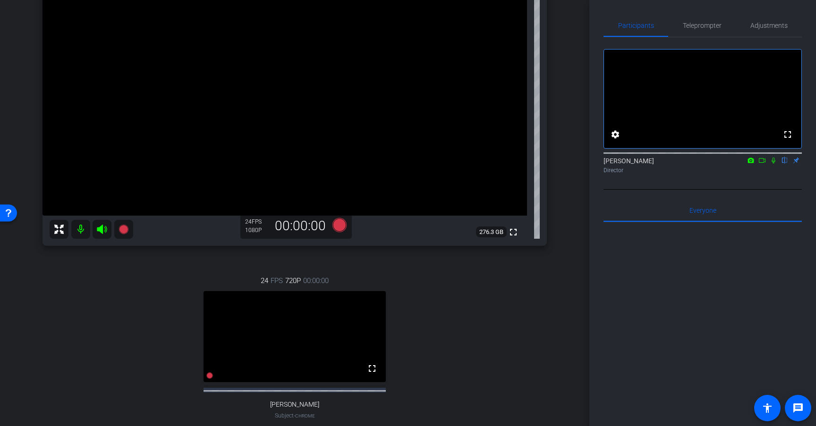
click at [774, 164] on icon at bounding box center [773, 161] width 4 height 6
click at [774, 164] on icon at bounding box center [773, 161] width 5 height 6
click at [771, 28] on span "Adjustments" at bounding box center [768, 25] width 37 height 7
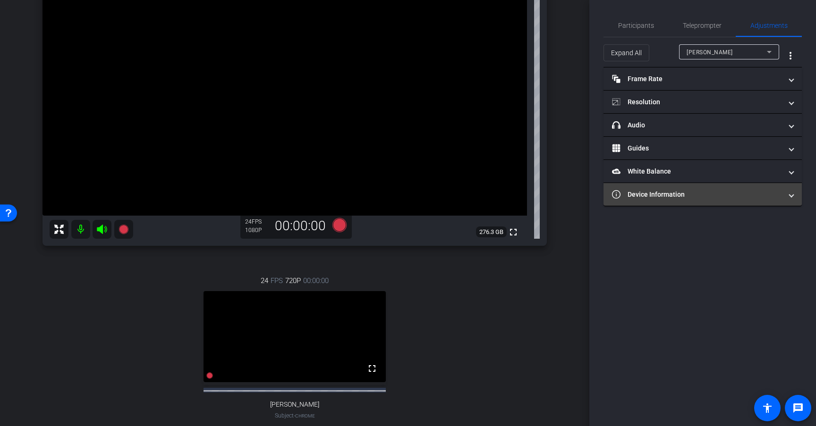
click at [707, 195] on mat-panel-title "Device Information" at bounding box center [697, 195] width 170 height 10
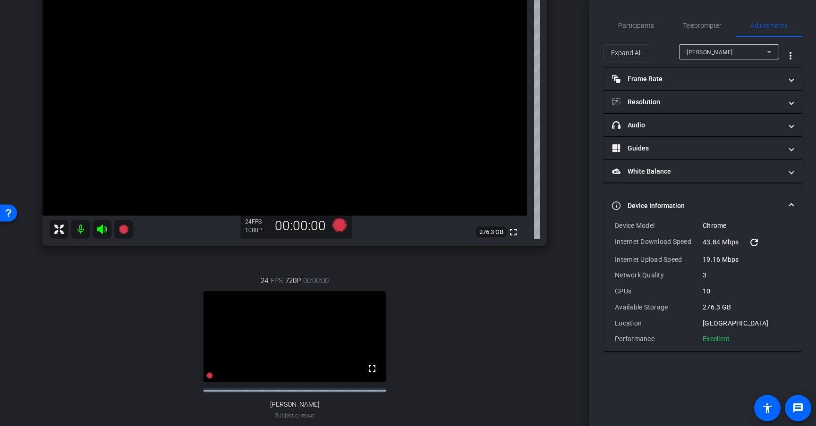
click at [726, 206] on mat-panel-title "Device Information" at bounding box center [697, 206] width 170 height 10
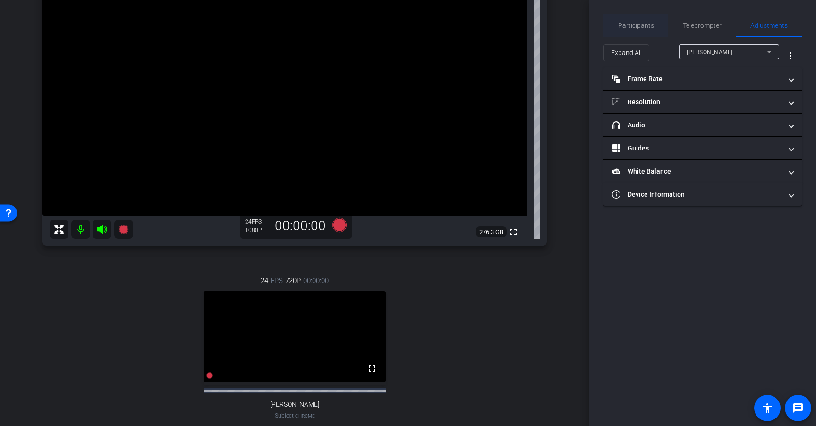
click at [642, 20] on span "Participants" at bounding box center [636, 25] width 36 height 23
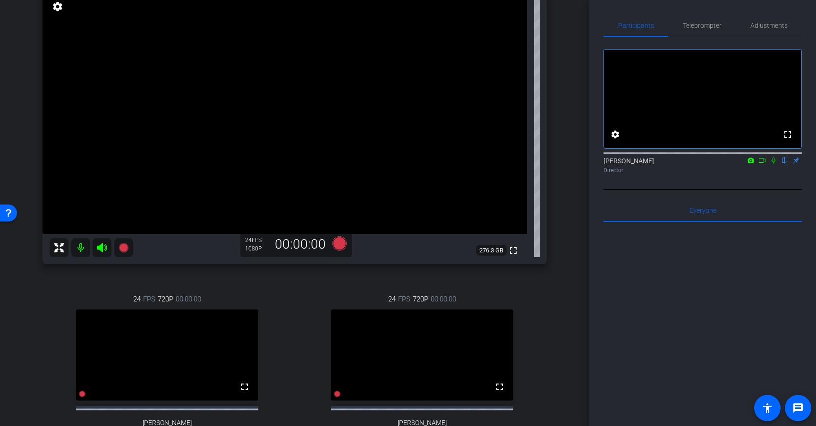
scroll to position [106, 0]
click at [775, 175] on div "[PERSON_NAME] flip Director" at bounding box center [702, 165] width 198 height 18
click at [774, 164] on icon at bounding box center [773, 161] width 4 height 6
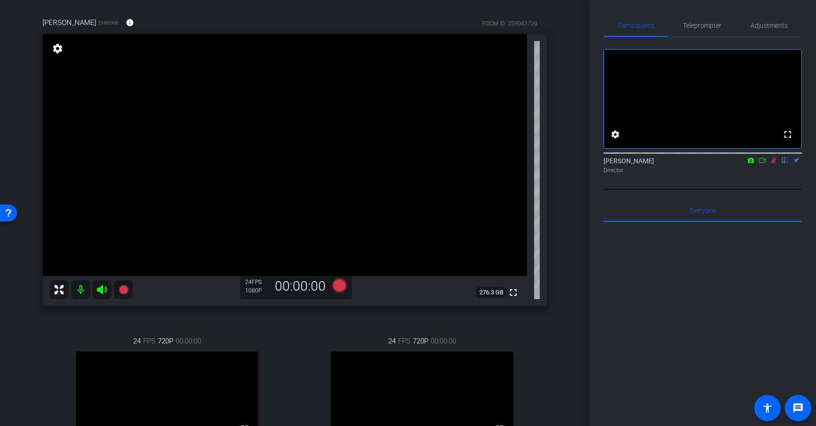
scroll to position [62, 0]
click at [765, 30] on span "Adjustments" at bounding box center [768, 25] width 37 height 23
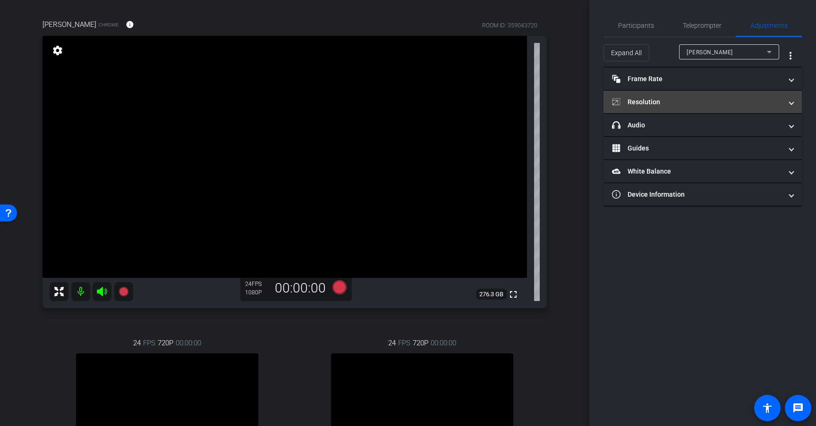
click at [696, 101] on mat-panel-title "Resolution" at bounding box center [697, 102] width 170 height 10
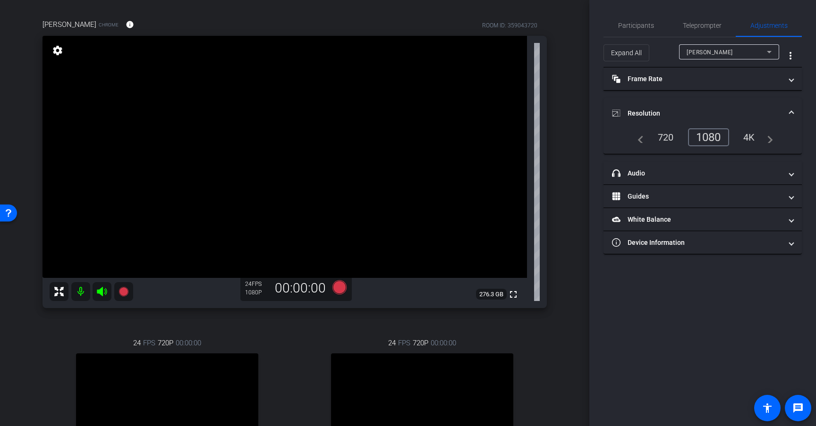
click at [661, 301] on div "Participants Teleprompter Adjustments settings [PERSON_NAME] flip Director Ever…" at bounding box center [702, 213] width 227 height 426
click at [671, 248] on mat-expansion-panel-header "Device Information" at bounding box center [702, 242] width 198 height 23
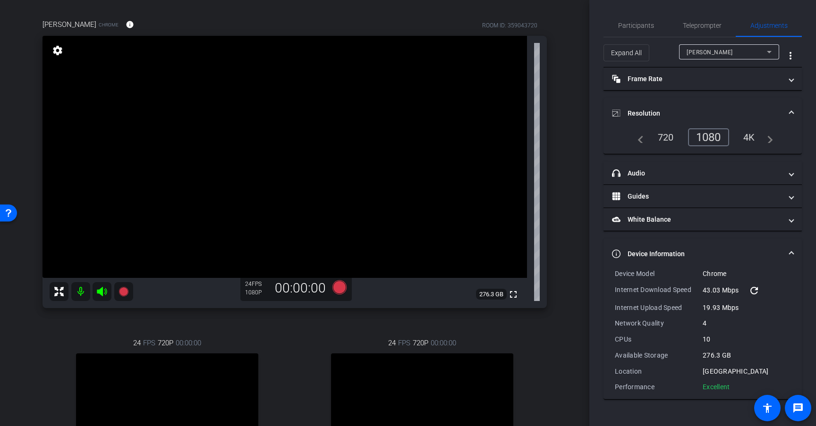
click at [563, 304] on div "Dan Deets Chrome info ROOM ID: 359043720 fullscreen settings 276.3 GB 24 FPS 10…" at bounding box center [295, 265] width 542 height 523
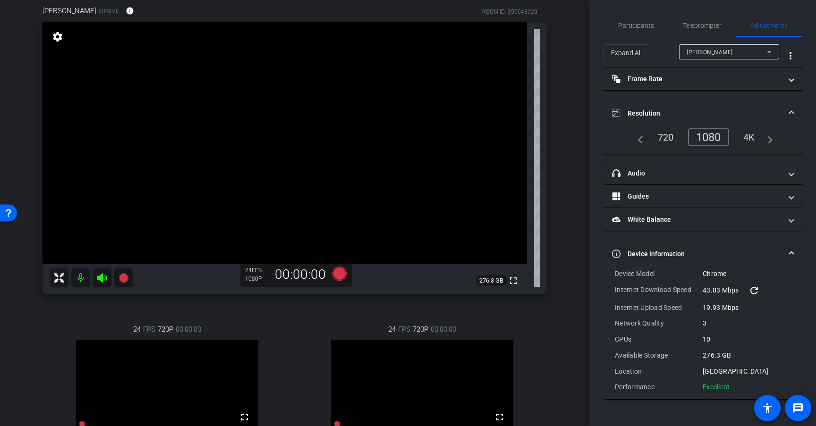
scroll to position [65, 0]
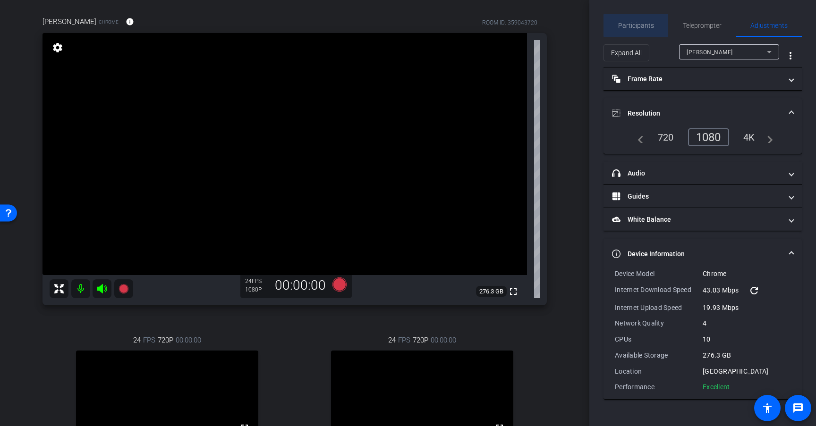
click at [642, 25] on span "Participants" at bounding box center [636, 25] width 36 height 7
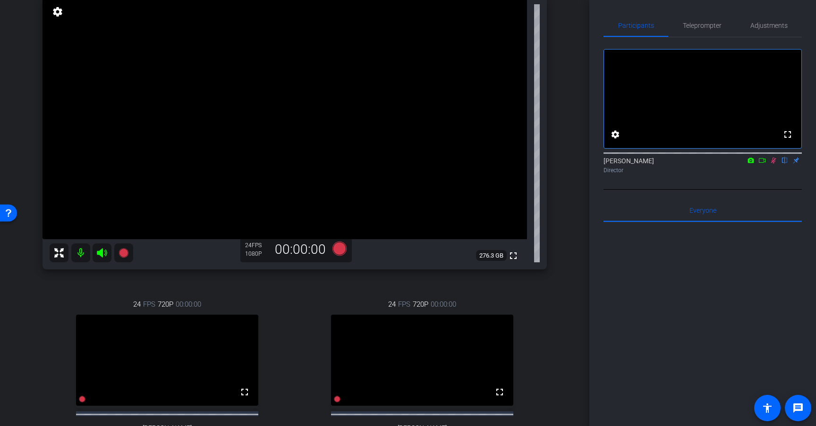
scroll to position [82, 0]
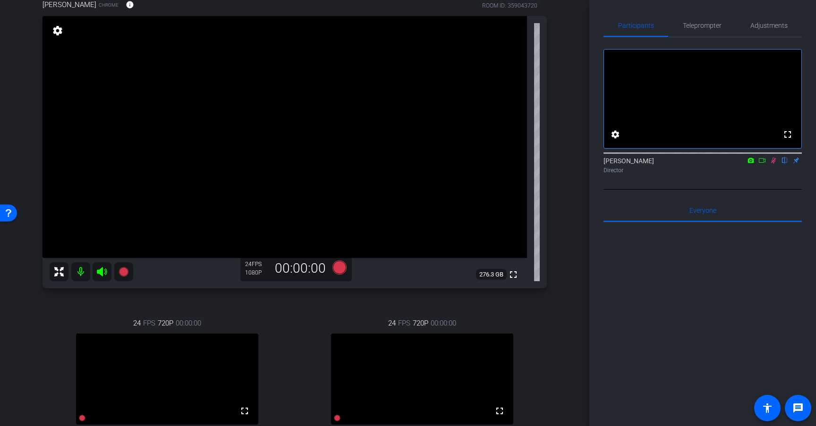
click at [774, 164] on icon at bounding box center [773, 160] width 8 height 7
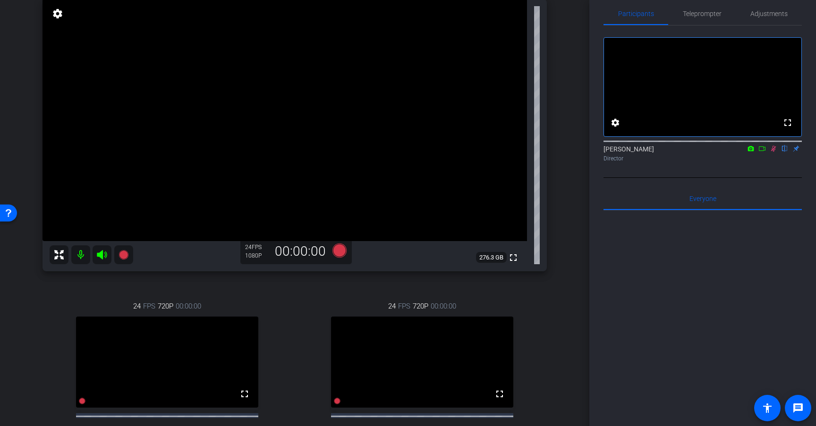
scroll to position [9, 0]
click at [773, 154] on icon at bounding box center [773, 151] width 8 height 7
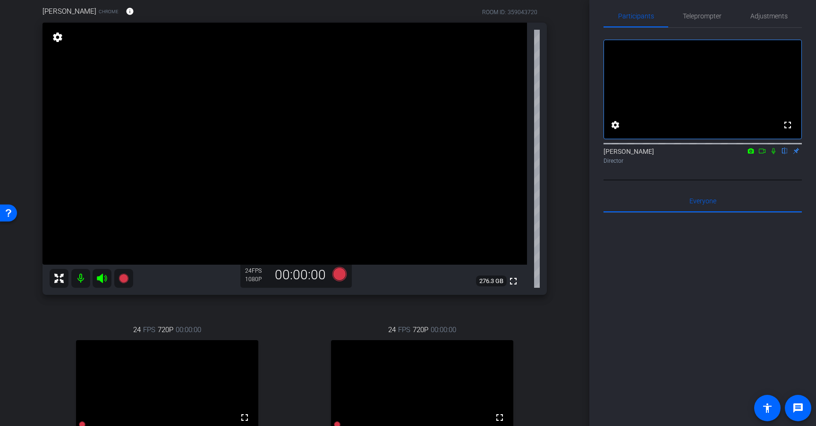
scroll to position [75, 0]
click at [773, 154] on icon at bounding box center [773, 151] width 8 height 7
click at [770, 154] on icon at bounding box center [773, 151] width 8 height 7
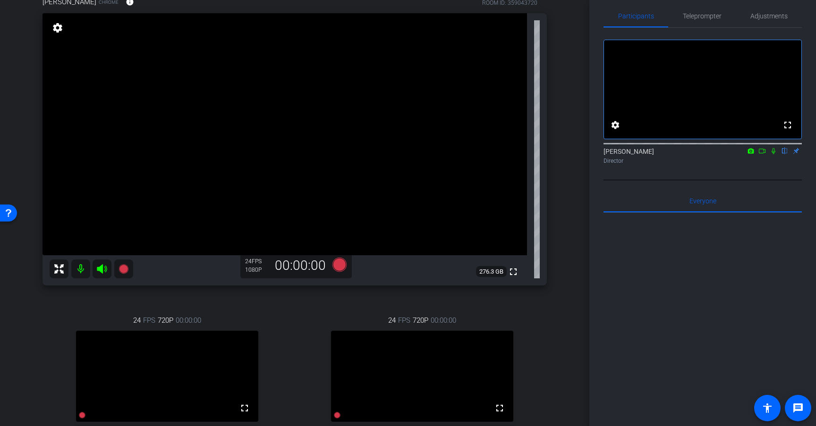
scroll to position [84, 0]
click at [341, 267] on icon at bounding box center [339, 265] width 14 height 14
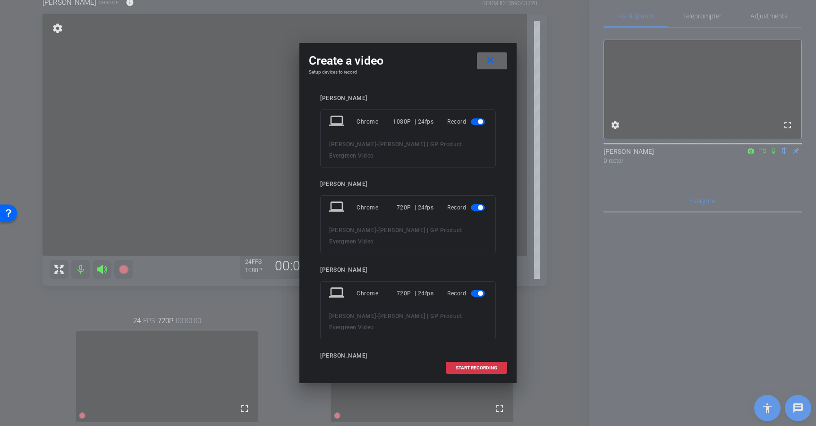
click at [491, 62] on mat-icon "close" at bounding box center [490, 61] width 12 height 12
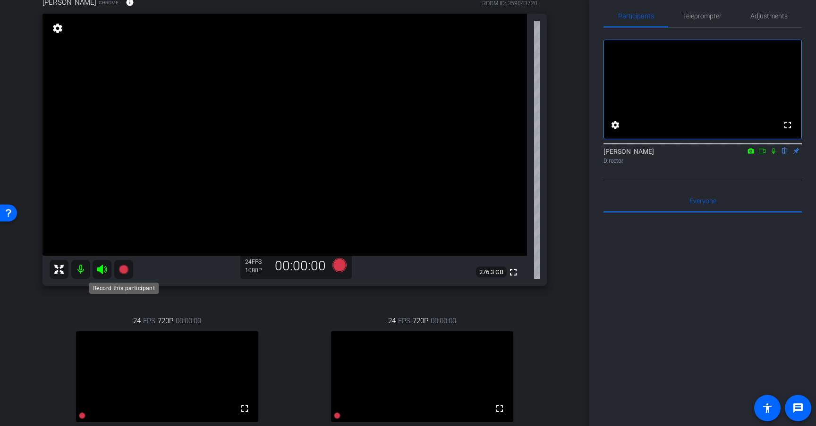
click at [125, 267] on icon at bounding box center [122, 269] width 9 height 9
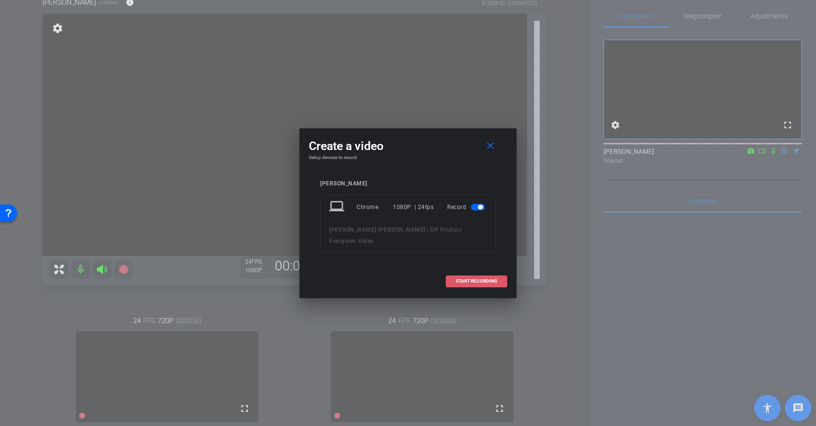
click at [485, 279] on span "START RECORDING" at bounding box center [476, 281] width 42 height 5
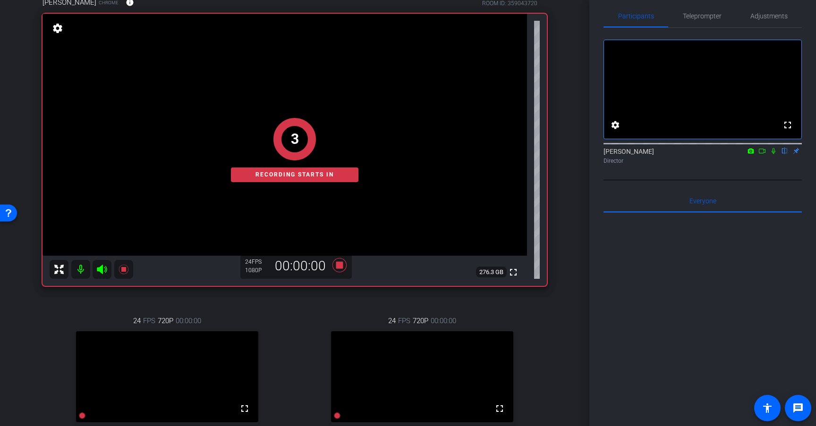
click at [773, 154] on icon at bounding box center [773, 151] width 4 height 6
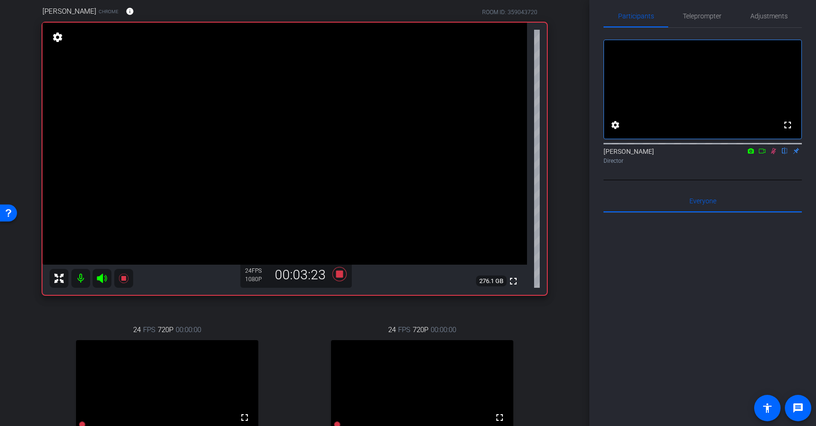
scroll to position [66, 0]
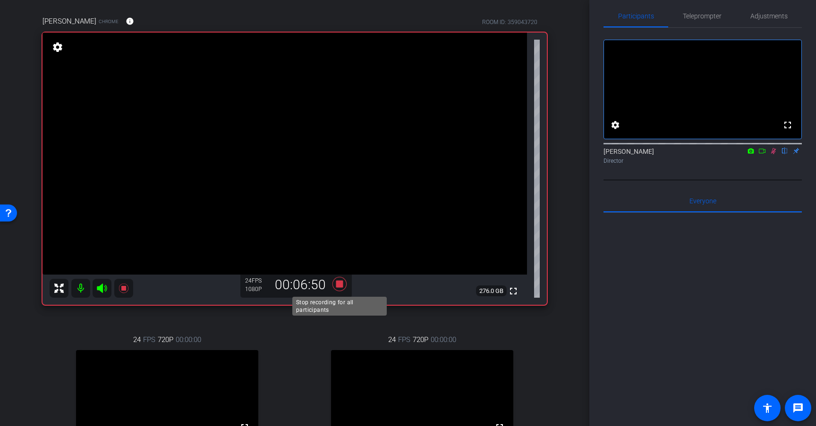
click at [339, 285] on icon at bounding box center [339, 284] width 14 height 14
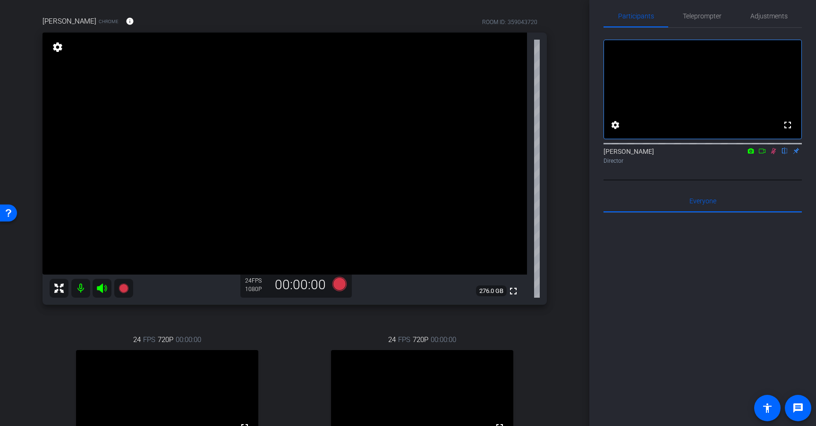
click at [772, 154] on icon at bounding box center [773, 151] width 8 height 7
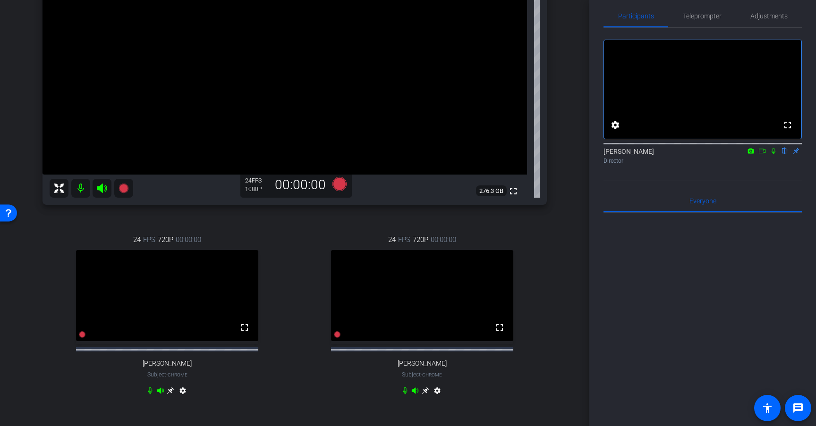
scroll to position [268, 0]
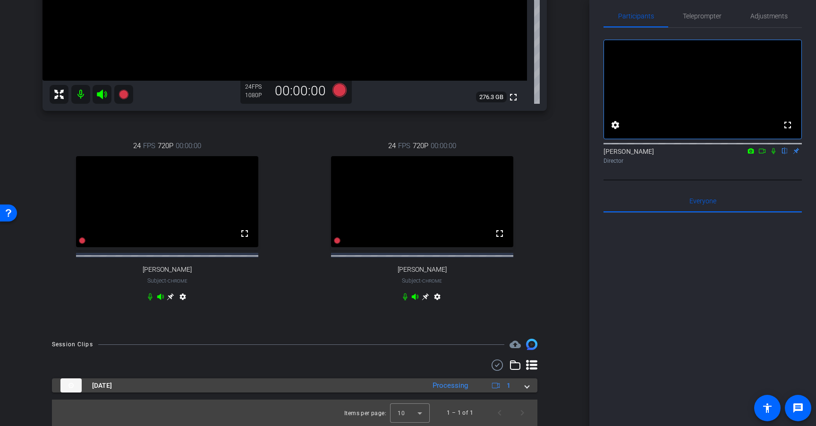
click at [525, 386] on span at bounding box center [527, 386] width 4 height 10
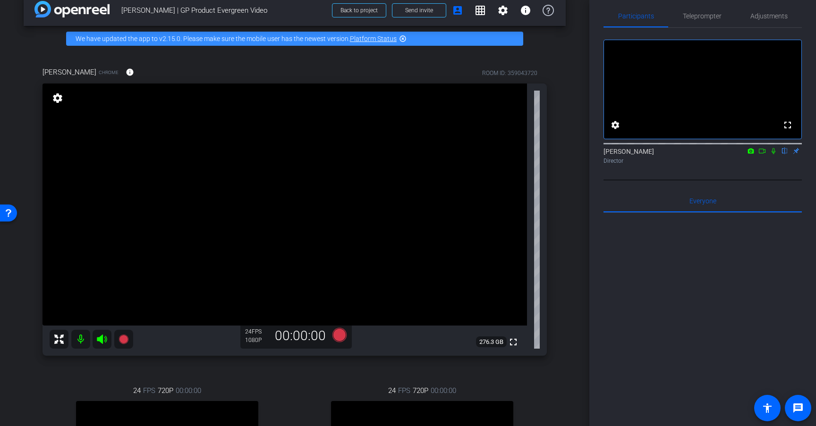
scroll to position [0, 0]
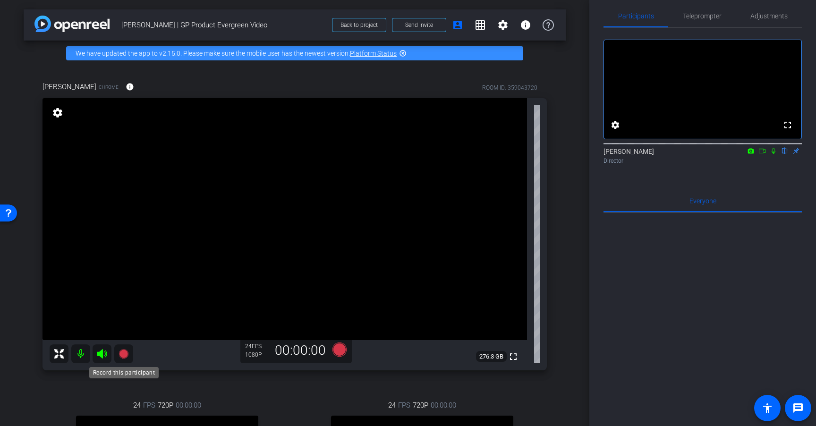
click at [123, 357] on icon at bounding box center [122, 353] width 9 height 9
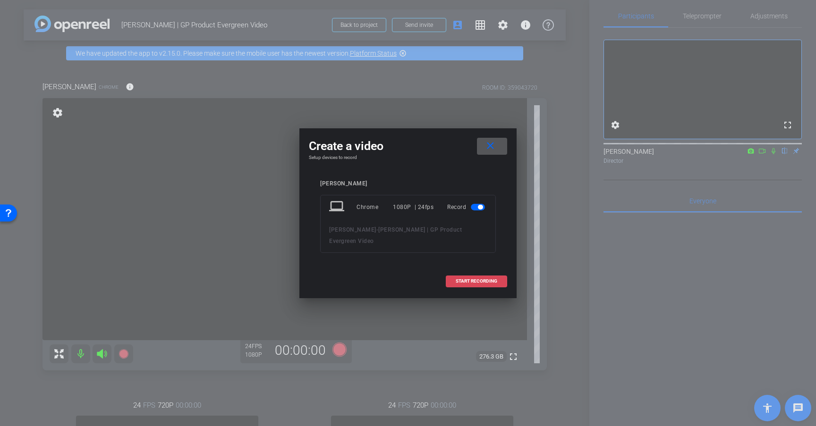
click at [467, 279] on span "START RECORDING" at bounding box center [476, 281] width 42 height 5
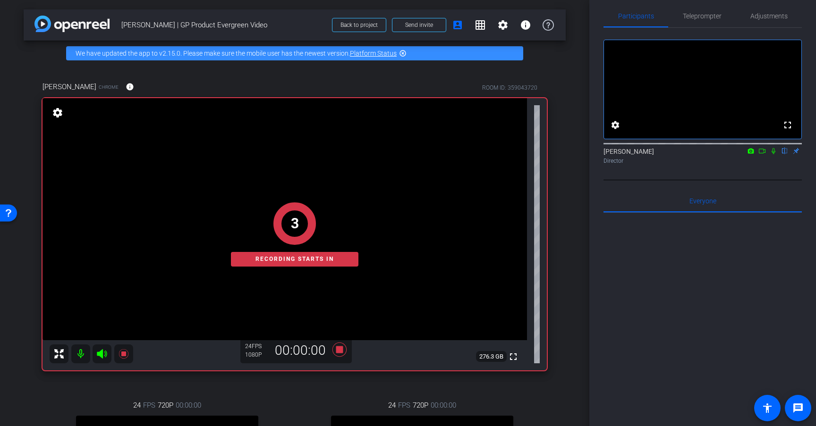
click at [775, 154] on icon at bounding box center [773, 151] width 8 height 7
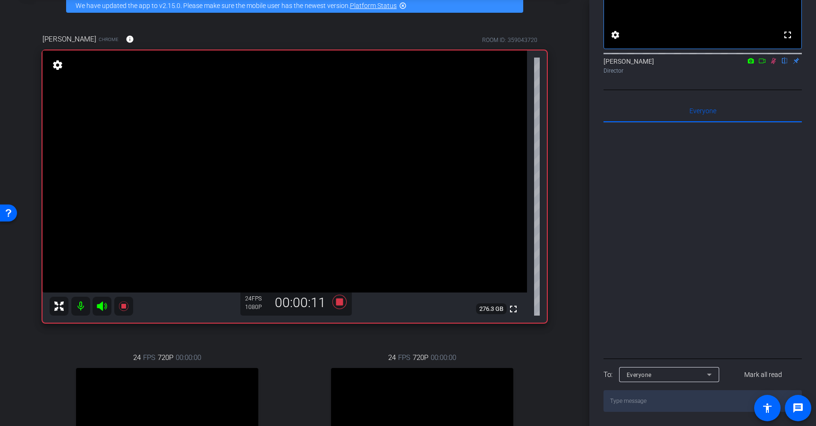
scroll to position [44, 0]
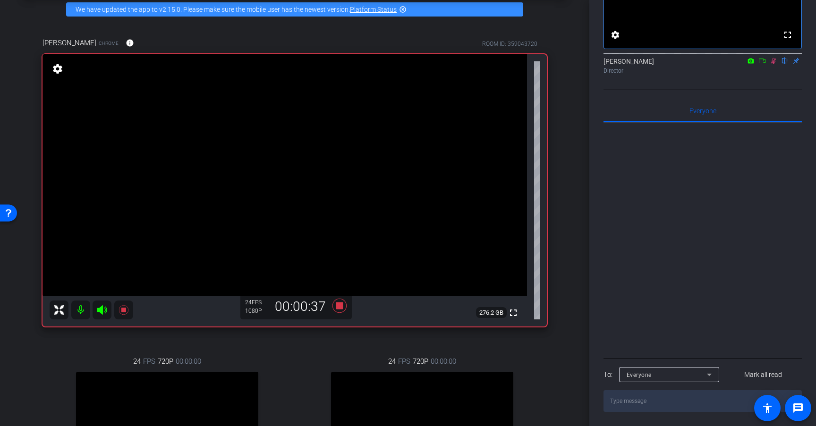
click at [772, 60] on icon at bounding box center [773, 61] width 8 height 7
click at [344, 306] on icon at bounding box center [339, 305] width 23 height 17
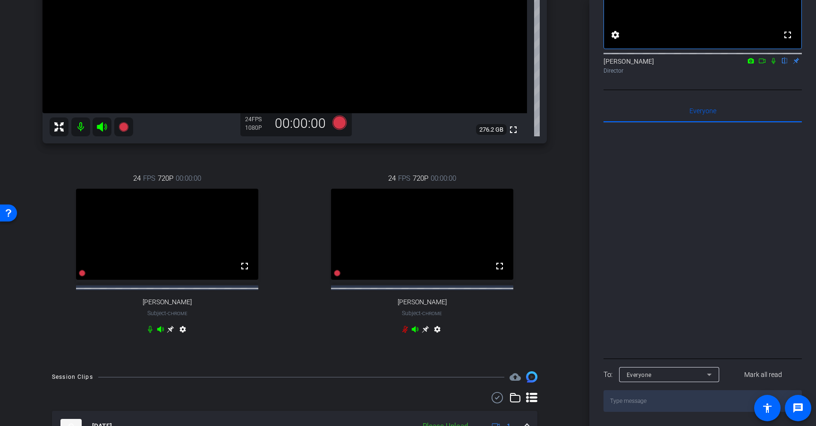
scroll to position [338, 0]
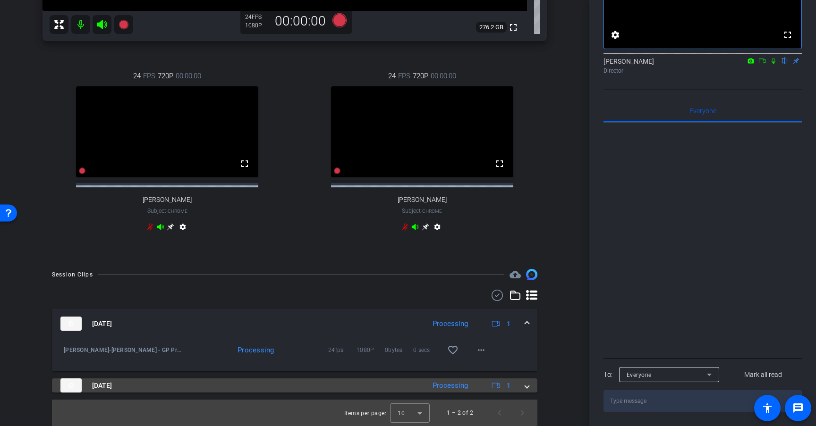
click at [528, 387] on span at bounding box center [527, 386] width 4 height 10
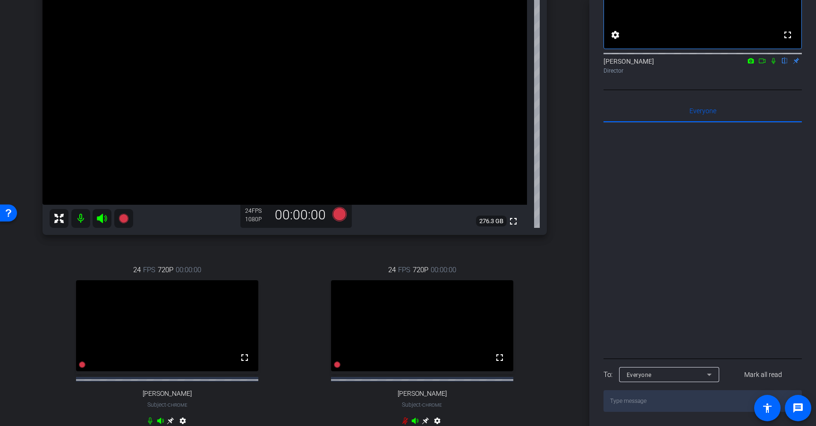
scroll to position [136, 0]
click at [125, 218] on icon at bounding box center [122, 217] width 9 height 9
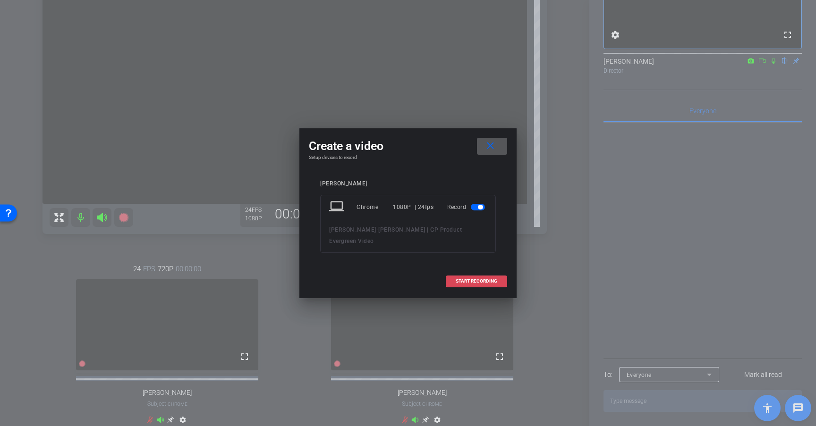
click at [482, 270] on span at bounding box center [476, 281] width 60 height 23
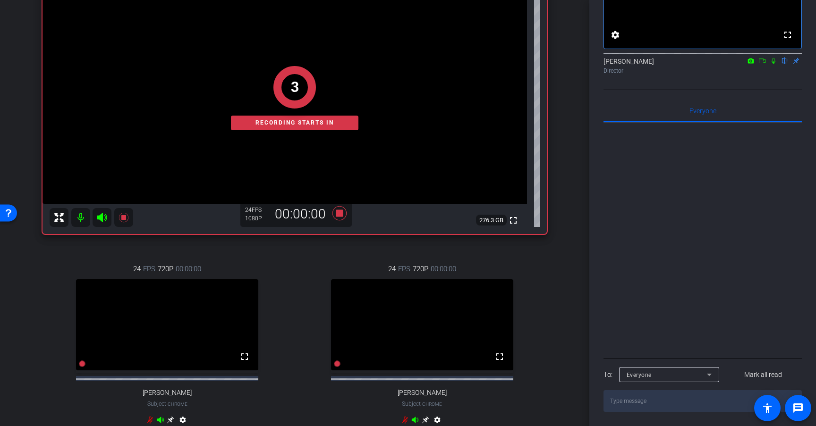
click at [771, 62] on icon at bounding box center [773, 61] width 8 height 7
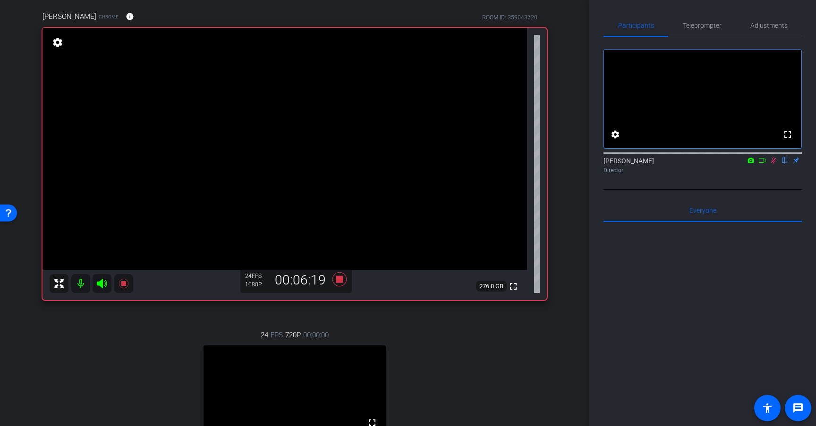
scroll to position [55, 0]
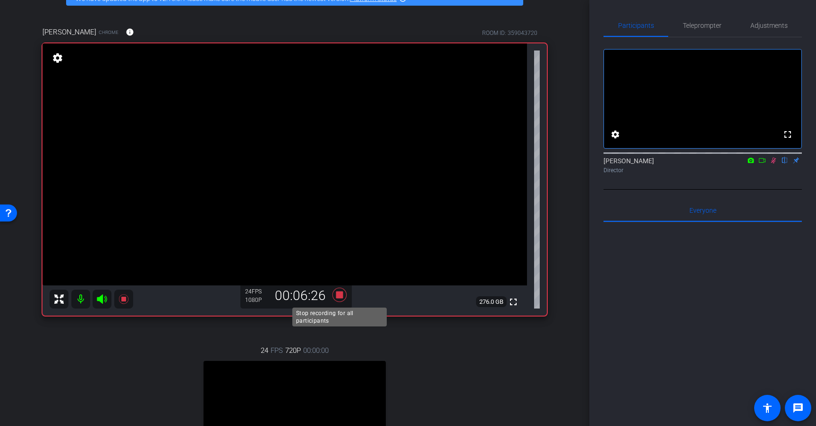
click at [340, 296] on icon at bounding box center [339, 295] width 14 height 14
click at [772, 164] on icon at bounding box center [773, 160] width 8 height 7
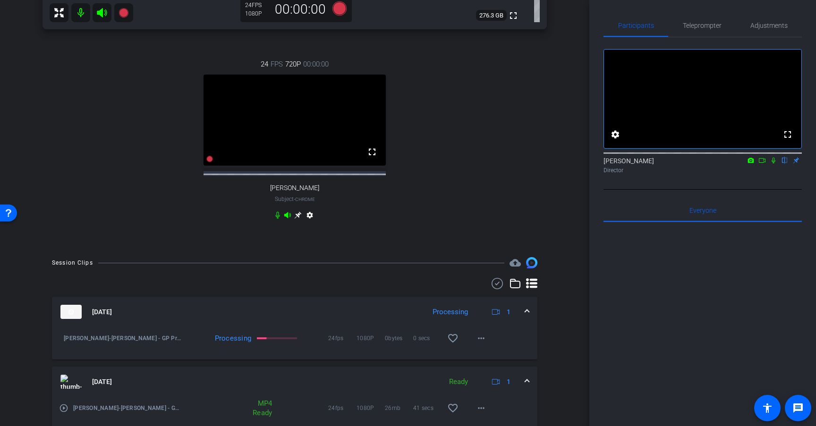
scroll to position [378, 0]
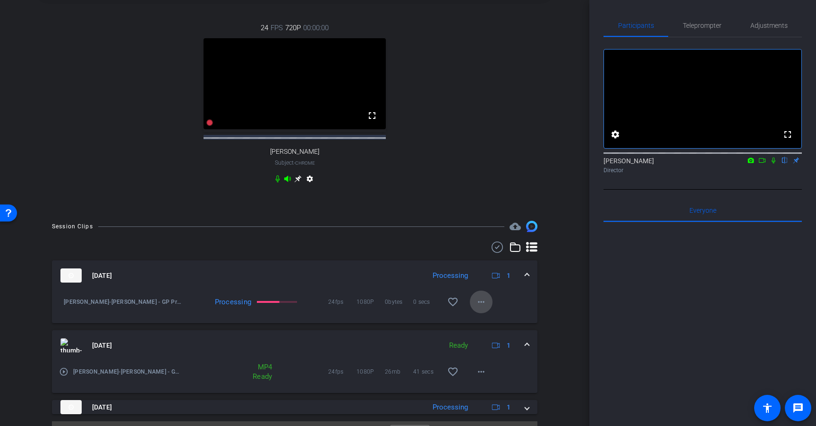
click at [482, 308] on mat-icon "more_horiz" at bounding box center [480, 301] width 11 height 11
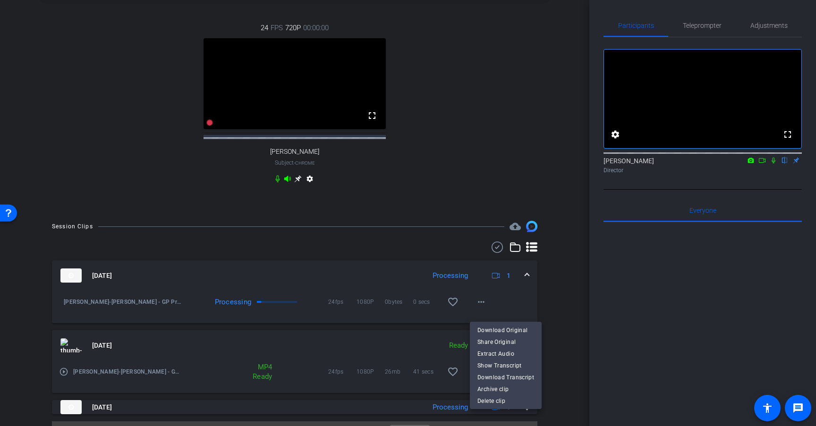
click at [558, 319] on div at bounding box center [408, 213] width 816 height 426
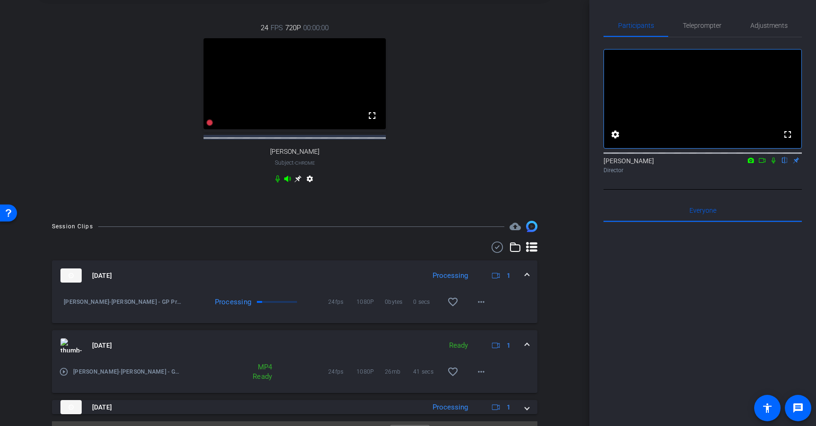
click at [530, 284] on mat-expansion-panel-header "Sep 8, 2025 Processing 1" at bounding box center [294, 276] width 485 height 30
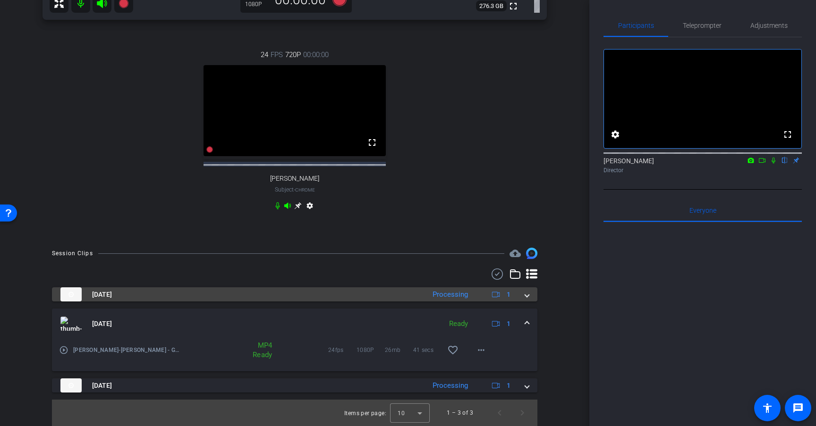
click at [527, 295] on span at bounding box center [527, 295] width 4 height 10
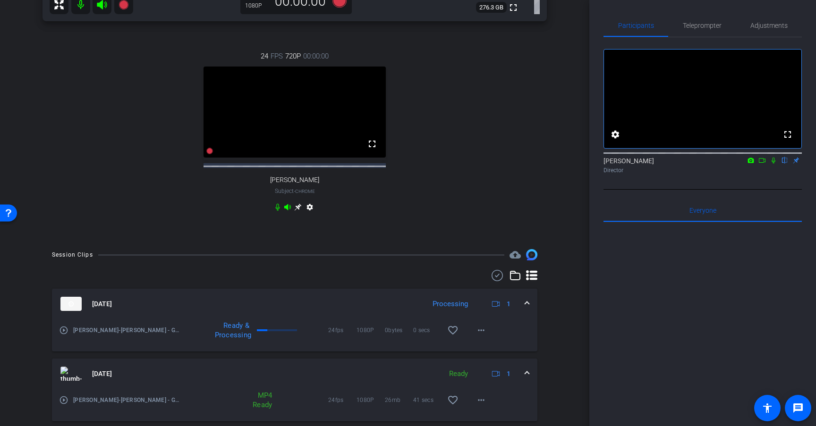
scroll to position [408, 0]
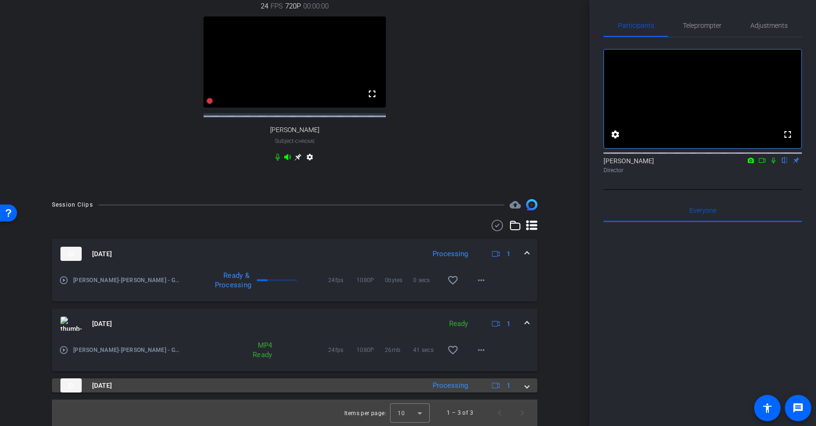
click at [527, 388] on span at bounding box center [527, 386] width 4 height 10
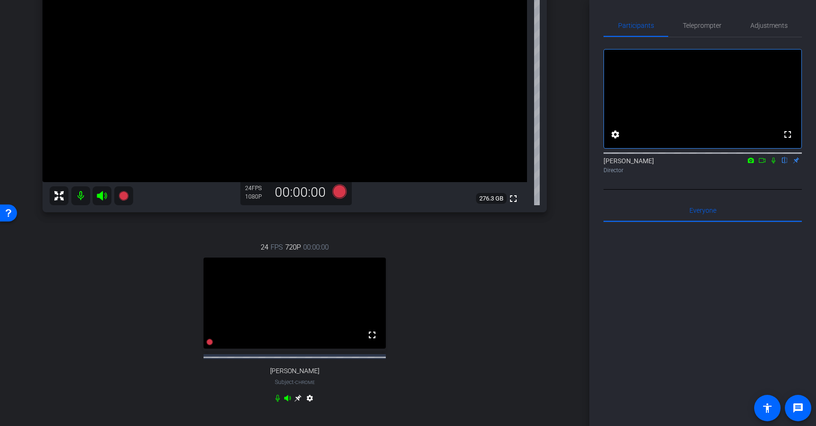
scroll to position [123, 0]
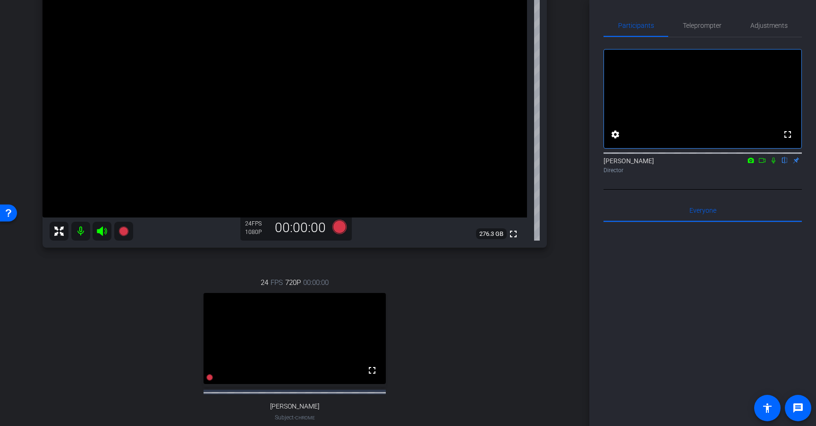
click at [774, 164] on icon at bounding box center [773, 161] width 4 height 6
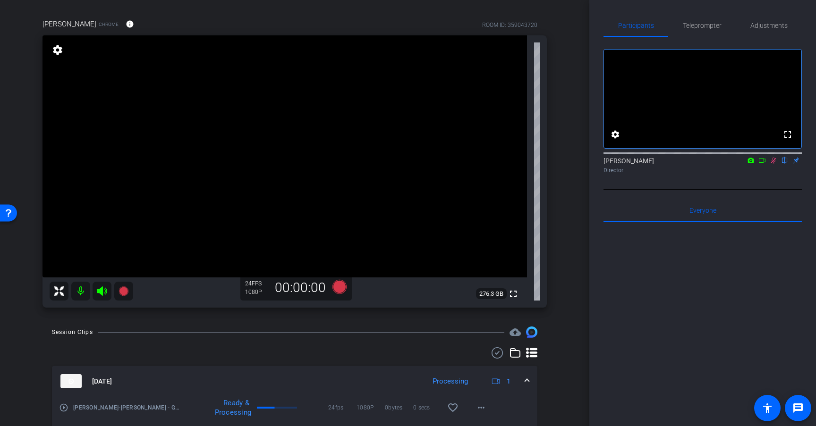
scroll to position [63, 0]
click at [101, 292] on icon at bounding box center [102, 290] width 10 height 9
click at [772, 164] on icon at bounding box center [773, 161] width 5 height 6
click at [59, 54] on mat-icon "settings" at bounding box center [57, 49] width 13 height 11
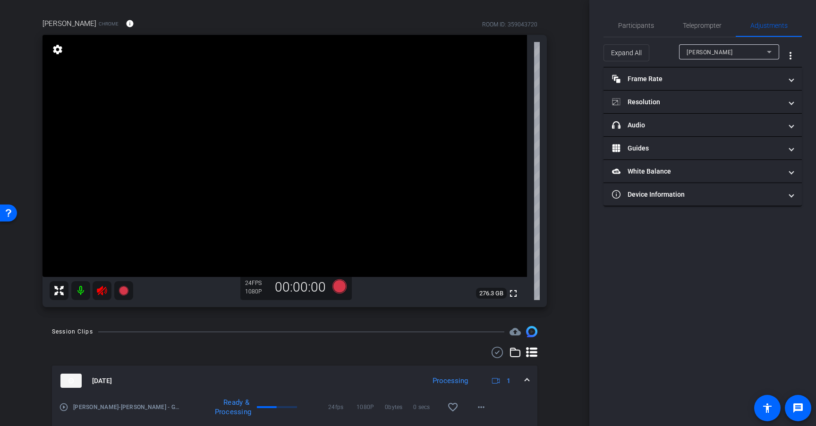
click at [79, 291] on mat-icon at bounding box center [80, 290] width 19 height 19
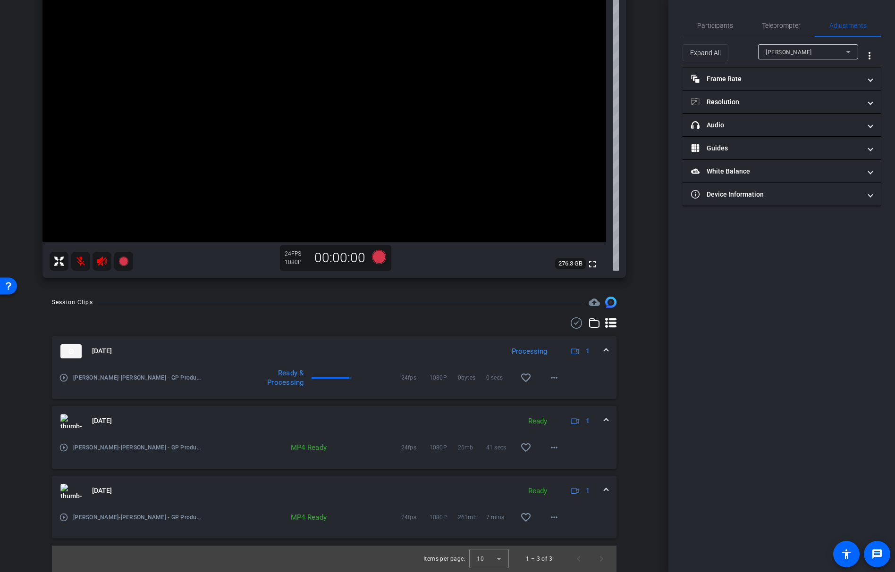
scroll to position [135, 0]
click at [710, 22] on span "Participants" at bounding box center [715, 25] width 36 height 7
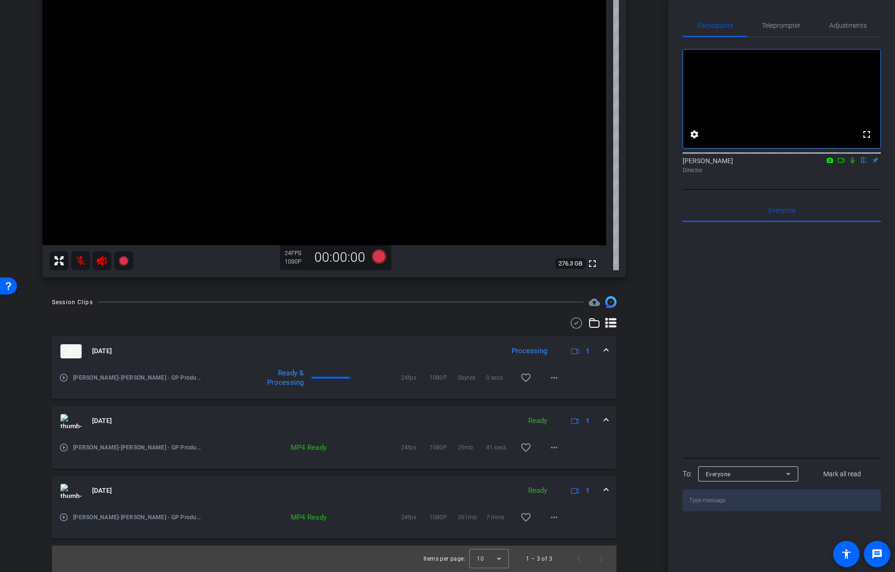
click at [815, 164] on icon at bounding box center [852, 161] width 4 height 6
click at [815, 164] on icon at bounding box center [841, 160] width 8 height 7
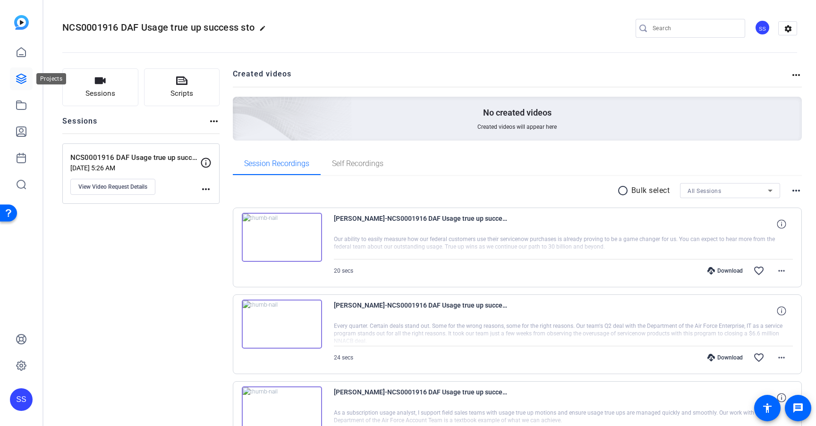
click at [17, 76] on icon at bounding box center [21, 78] width 9 height 9
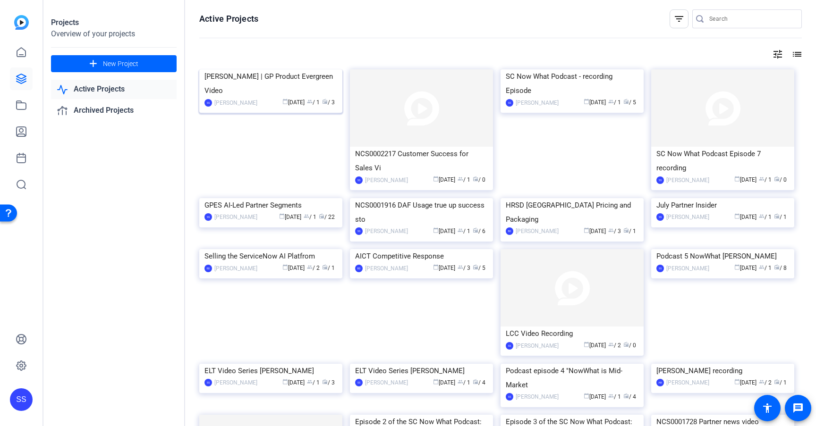
click at [255, 108] on div "SS [PERSON_NAME] calendar_today [DATE] group / 1 radio / 3" at bounding box center [270, 103] width 133 height 10
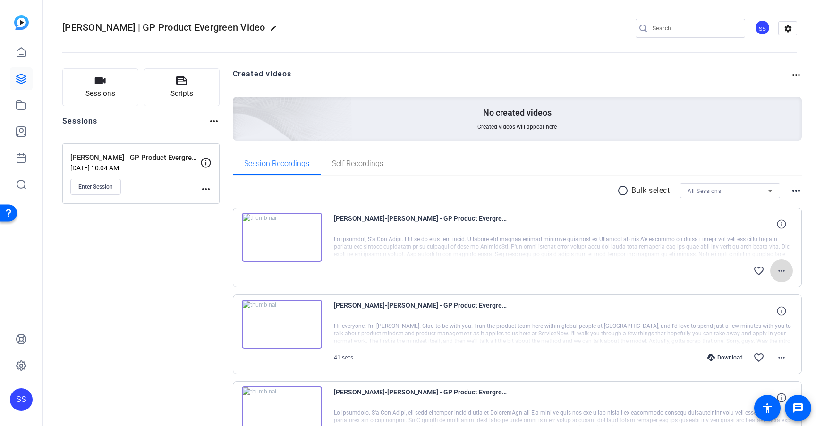
click at [783, 275] on mat-icon "more_horiz" at bounding box center [780, 270] width 11 height 11
click at [808, 283] on div at bounding box center [408, 213] width 816 height 426
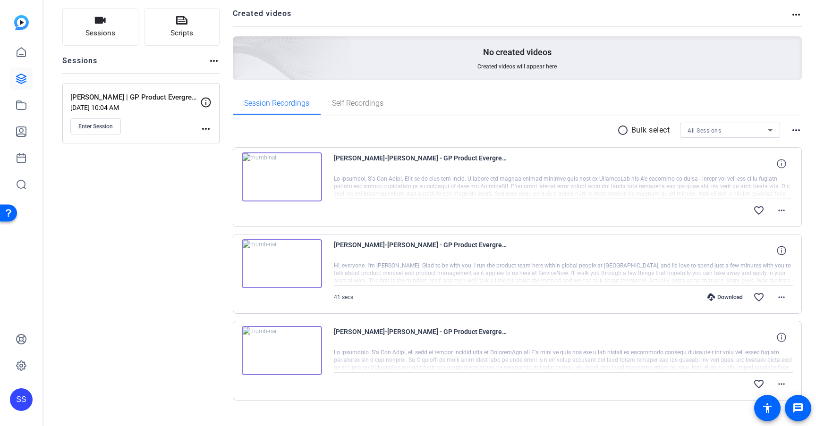
scroll to position [63, 0]
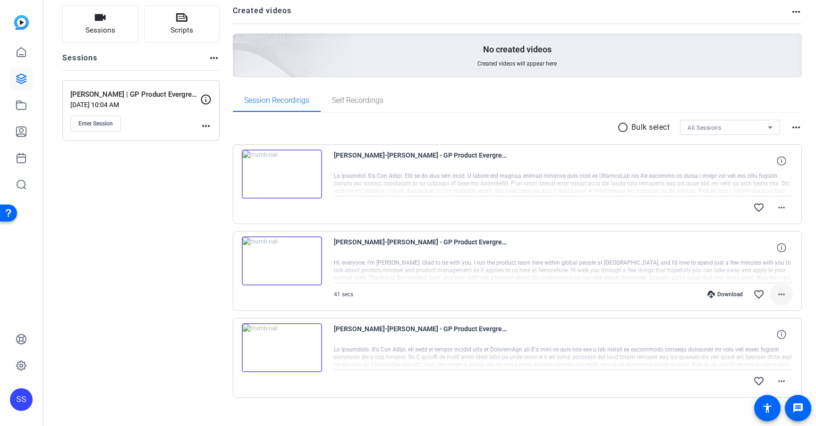
click at [781, 294] on mat-icon "more_horiz" at bounding box center [780, 294] width 11 height 11
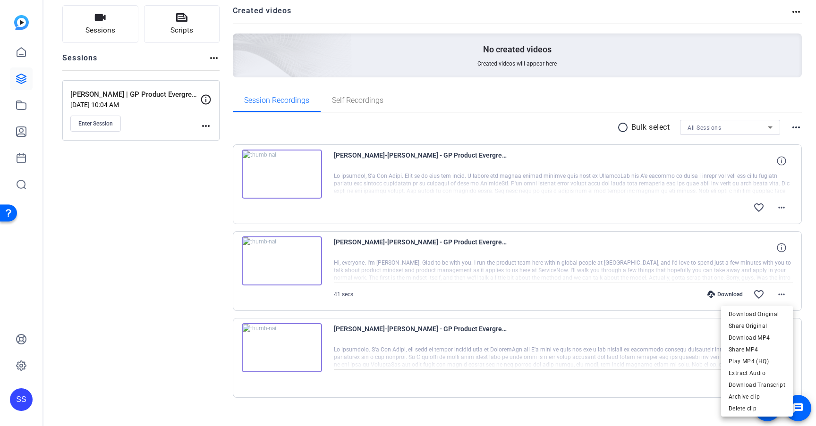
click at [804, 284] on div at bounding box center [408, 213] width 816 height 426
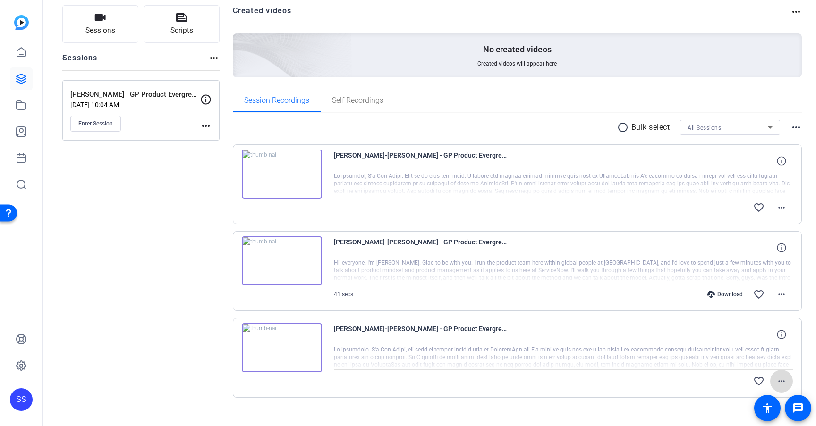
click at [779, 379] on mat-icon "more_horiz" at bounding box center [780, 381] width 11 height 11
click at [807, 364] on div at bounding box center [408, 213] width 816 height 426
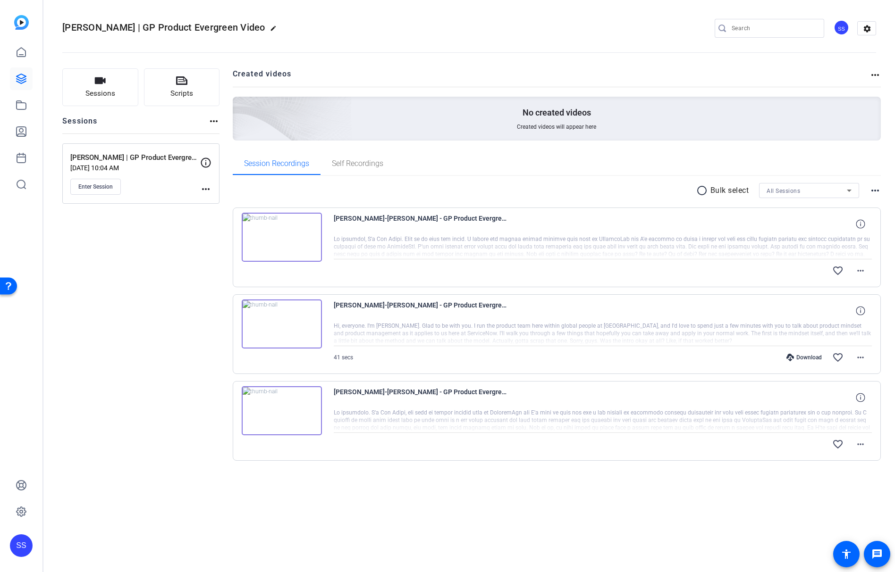
scroll to position [0, 0]
click at [815, 426] on mat-icon "more_horiz" at bounding box center [860, 444] width 11 height 11
click at [761, 426] on div at bounding box center [447, 286] width 895 height 572
click at [815, 359] on mat-icon "more_horiz" at bounding box center [860, 357] width 11 height 11
drag, startPoint x: 736, startPoint y: 479, endPoint x: 862, endPoint y: 355, distance: 176.5
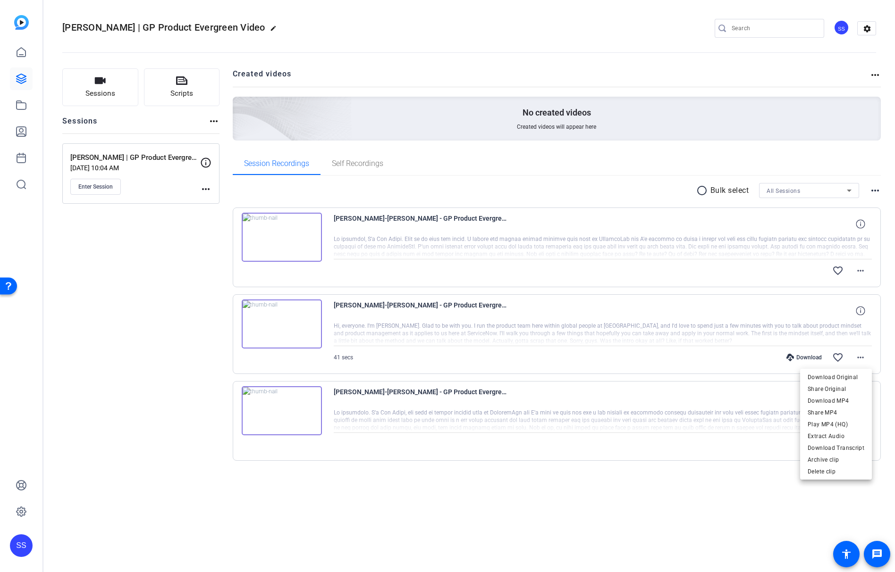
click at [737, 426] on div at bounding box center [447, 286] width 895 height 572
click at [815, 274] on mat-icon "more_horiz" at bounding box center [860, 270] width 11 height 11
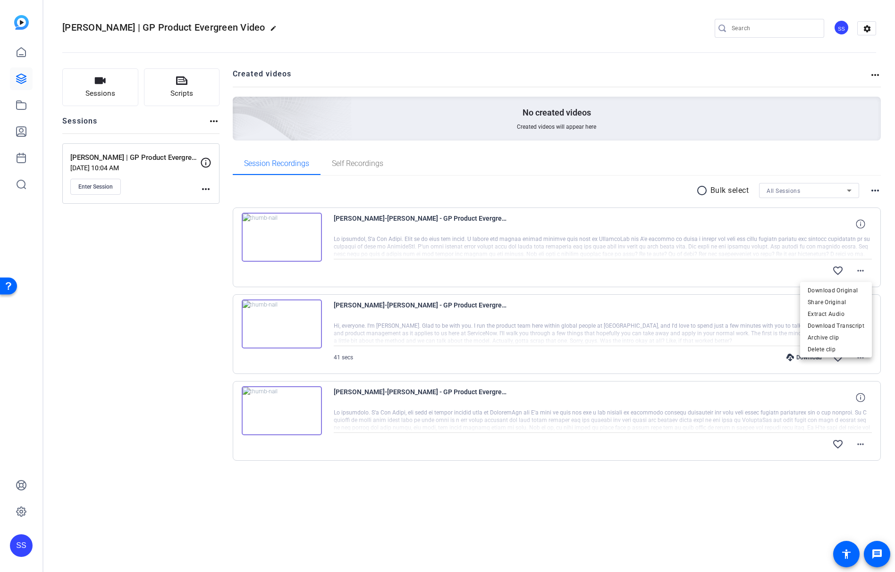
click at [735, 426] on div at bounding box center [447, 286] width 895 height 572
click at [865, 448] on mat-icon "more_horiz" at bounding box center [860, 444] width 11 height 11
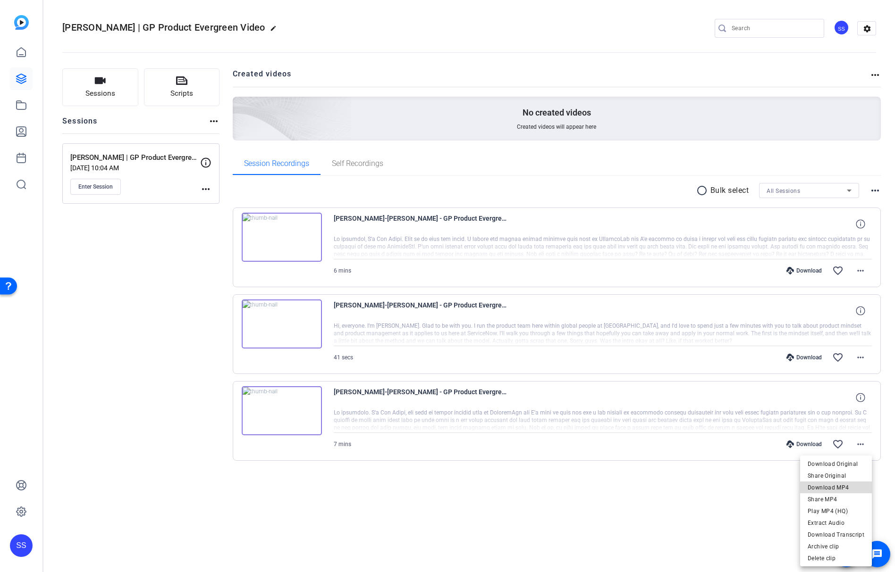
click at [853, 488] on span "Download MP4" at bounding box center [836, 487] width 57 height 11
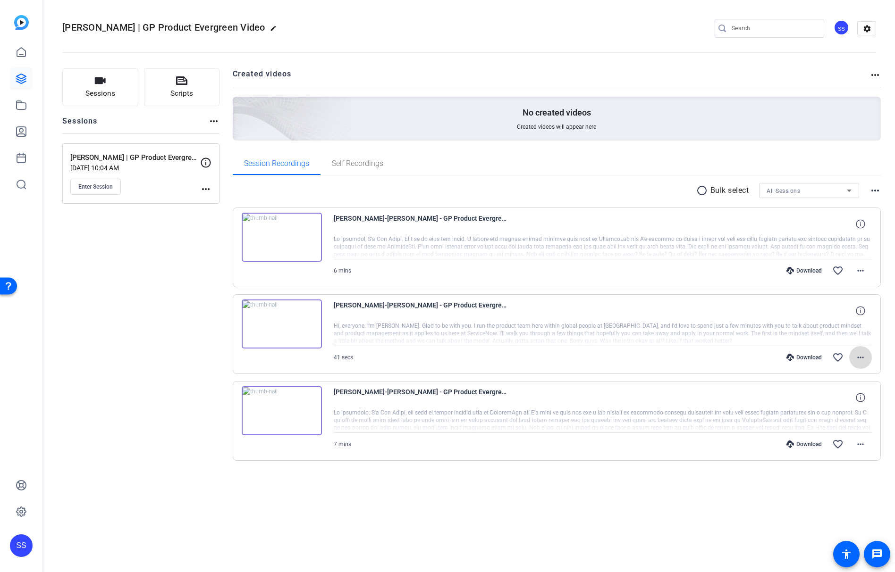
click at [862, 360] on mat-icon "more_horiz" at bounding box center [860, 357] width 11 height 11
click at [852, 398] on span "Download MP4" at bounding box center [836, 400] width 57 height 11
click at [860, 275] on mat-icon "more_horiz" at bounding box center [860, 270] width 11 height 11
click at [850, 310] on span "Download MP4" at bounding box center [836, 314] width 57 height 11
